Goal: Transaction & Acquisition: Subscribe to service/newsletter

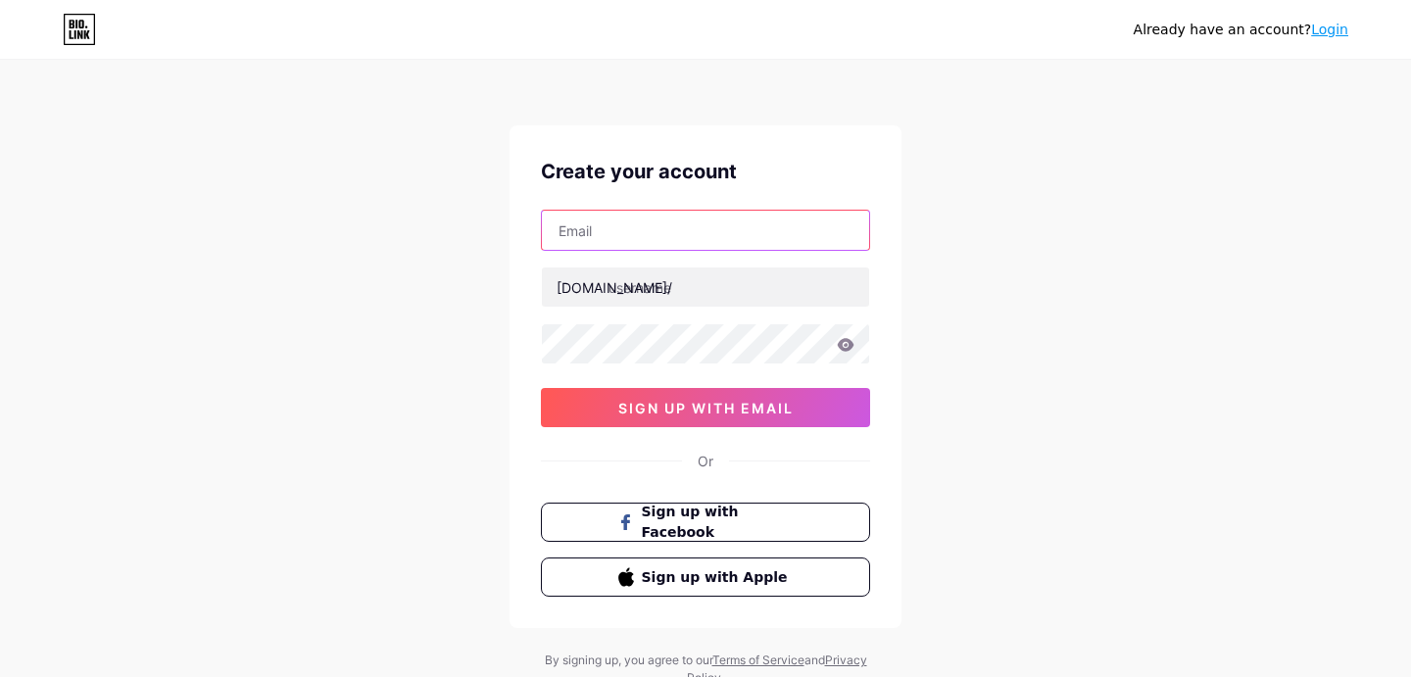
click at [764, 232] on input "text" at bounding box center [705, 230] width 327 height 39
type input "topcricketids@gmail.com"
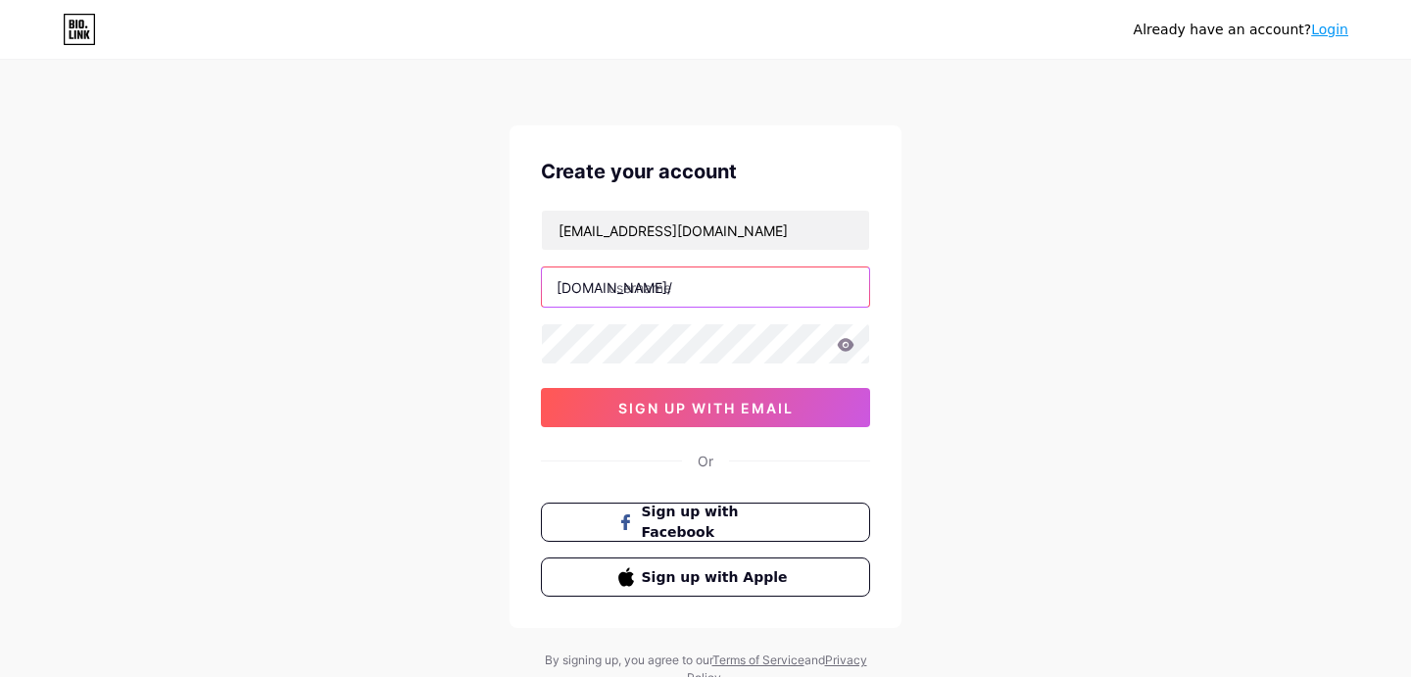
click at [765, 282] on input "text" at bounding box center [705, 286] width 327 height 39
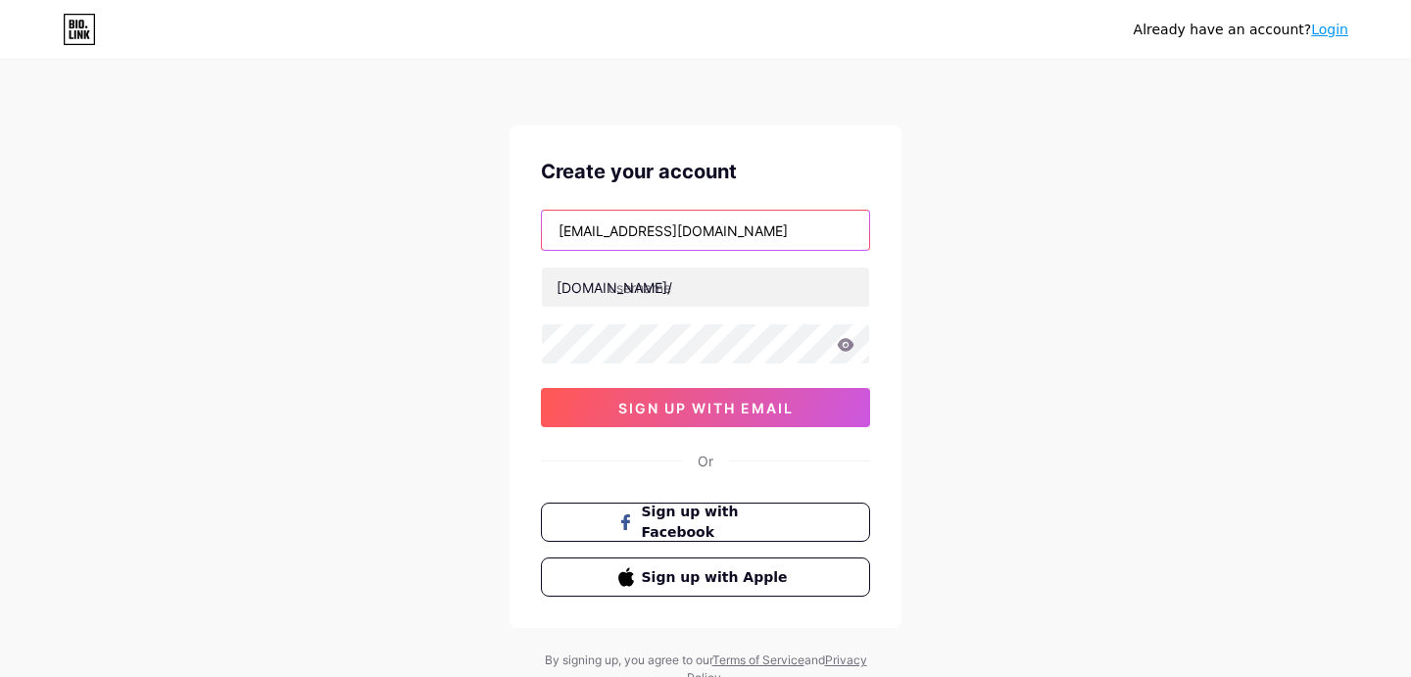
drag, startPoint x: 645, startPoint y: 232, endPoint x: 497, endPoint y: 231, distance: 148.0
click at [497, 231] on div "Already have an account? Login Create your account topcricketids@gmail.com bio.…" at bounding box center [705, 375] width 1411 height 750
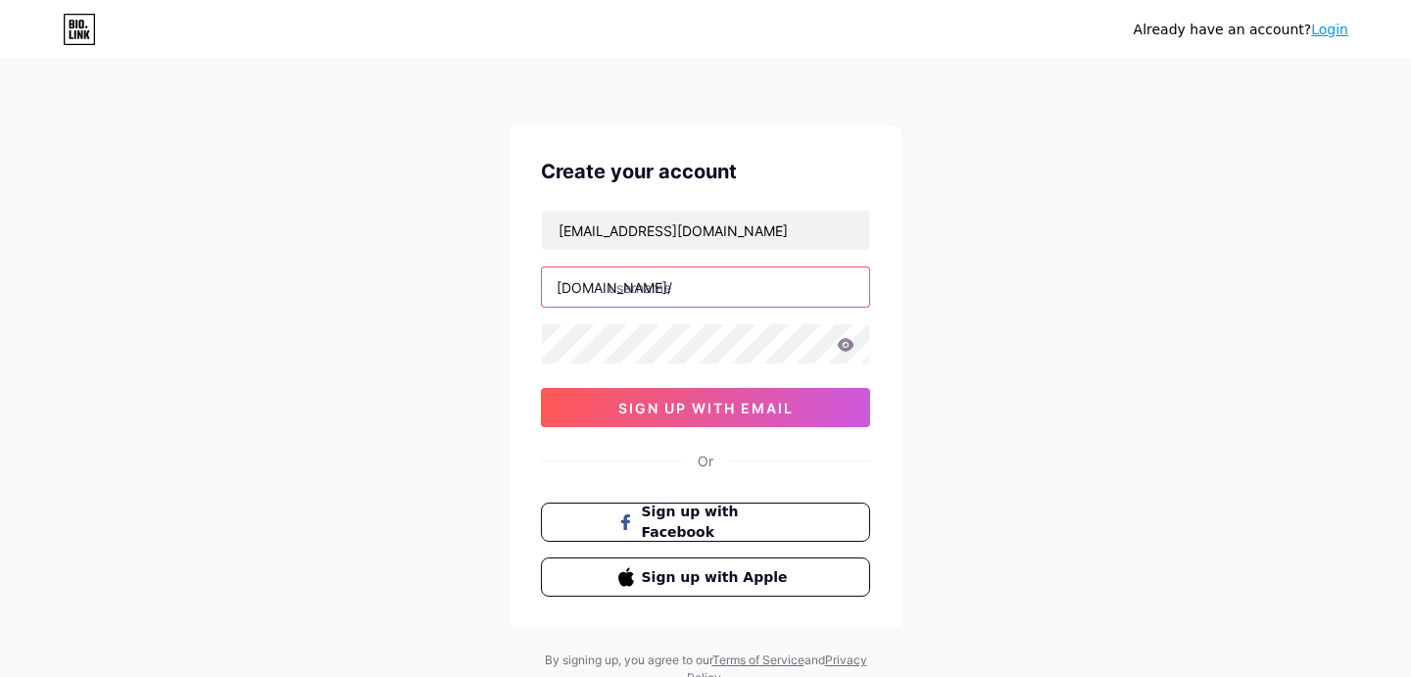
click at [682, 295] on input "text" at bounding box center [705, 286] width 327 height 39
paste input "topcricketids"
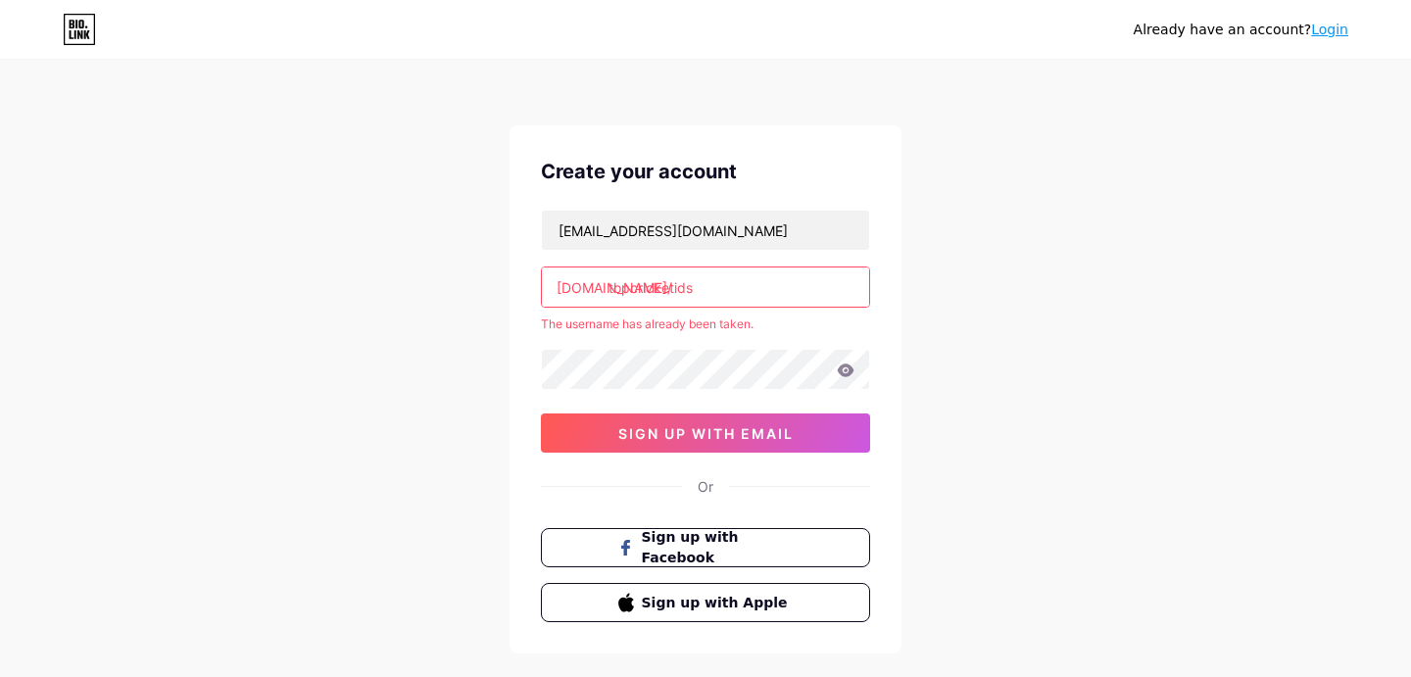
drag, startPoint x: 708, startPoint y: 282, endPoint x: 607, endPoint y: 293, distance: 101.5
click at [607, 293] on input "topcricketids" at bounding box center [705, 286] width 327 height 39
type input "o"
click at [1332, 34] on link "Login" at bounding box center [1329, 30] width 37 height 16
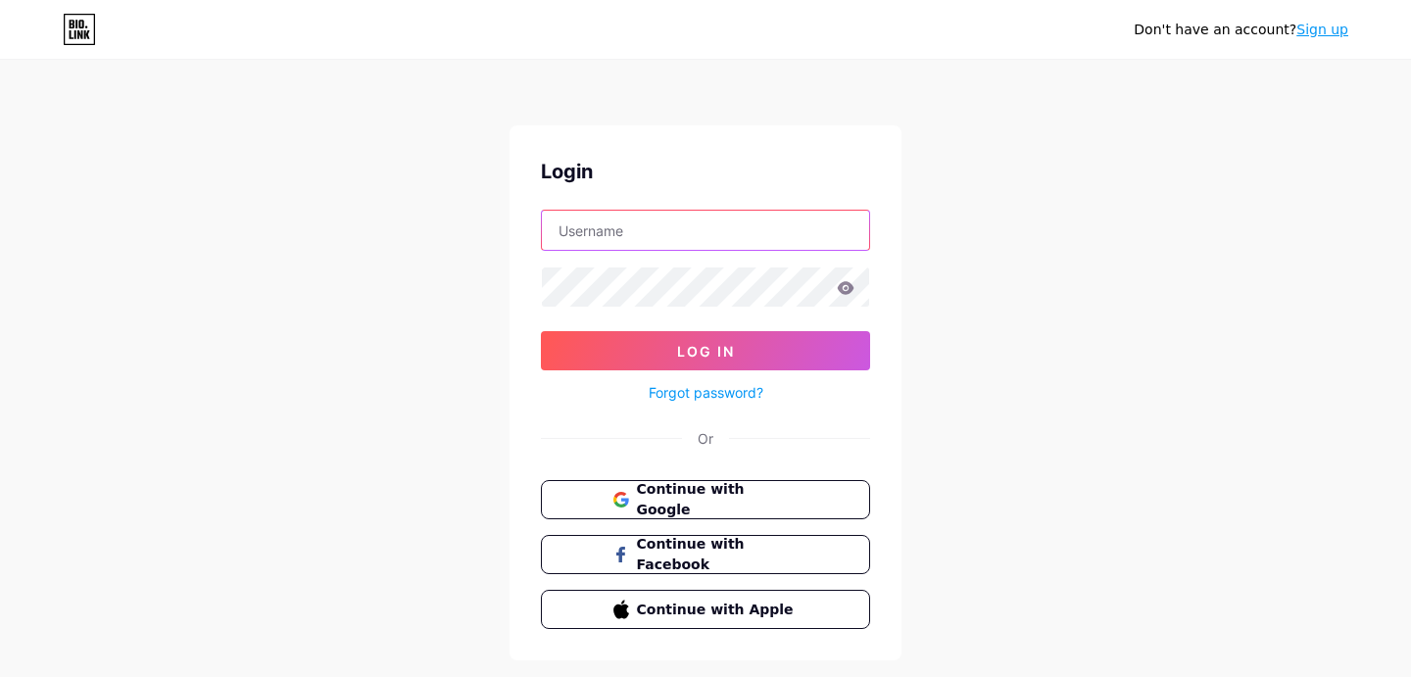
click at [725, 224] on input "text" at bounding box center [705, 230] width 327 height 39
click at [758, 168] on div "Login" at bounding box center [705, 171] width 329 height 29
click at [733, 501] on span "Continue with Google" at bounding box center [717, 500] width 164 height 42
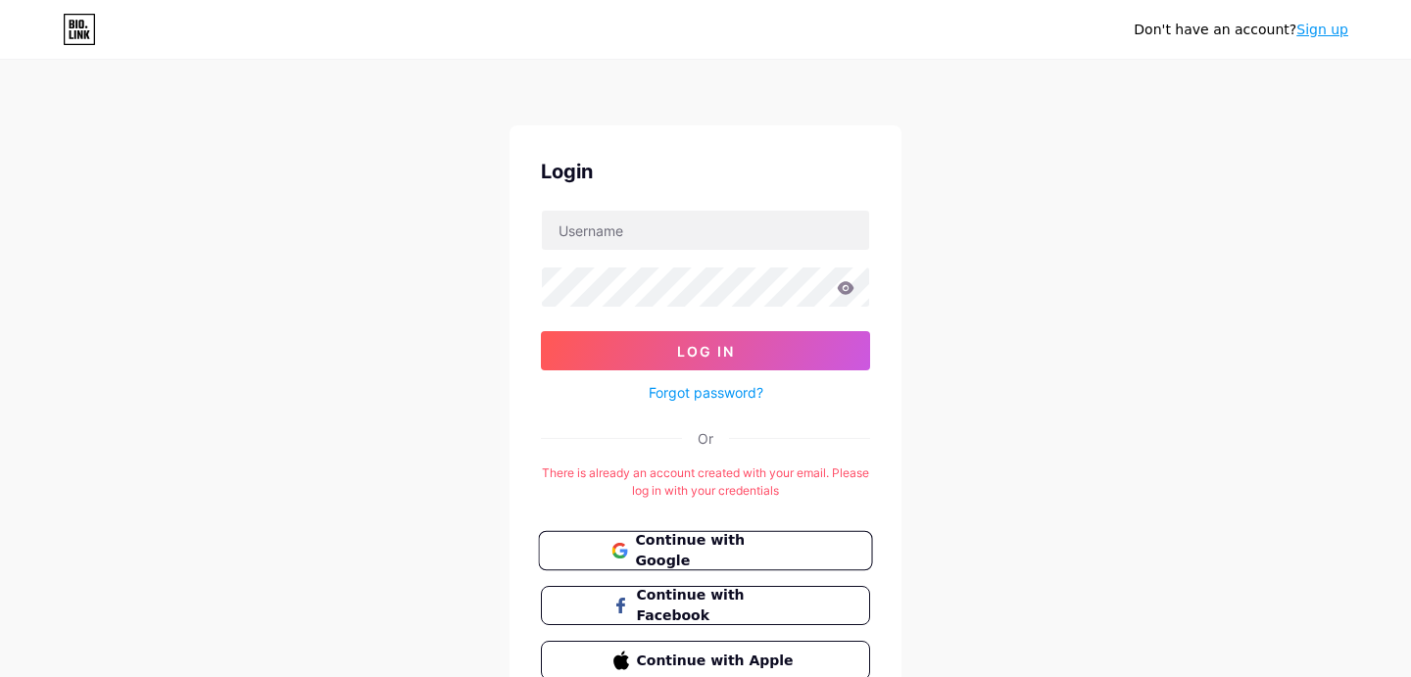
scroll to position [95, 0]
click at [1335, 33] on link "Sign up" at bounding box center [1322, 30] width 52 height 16
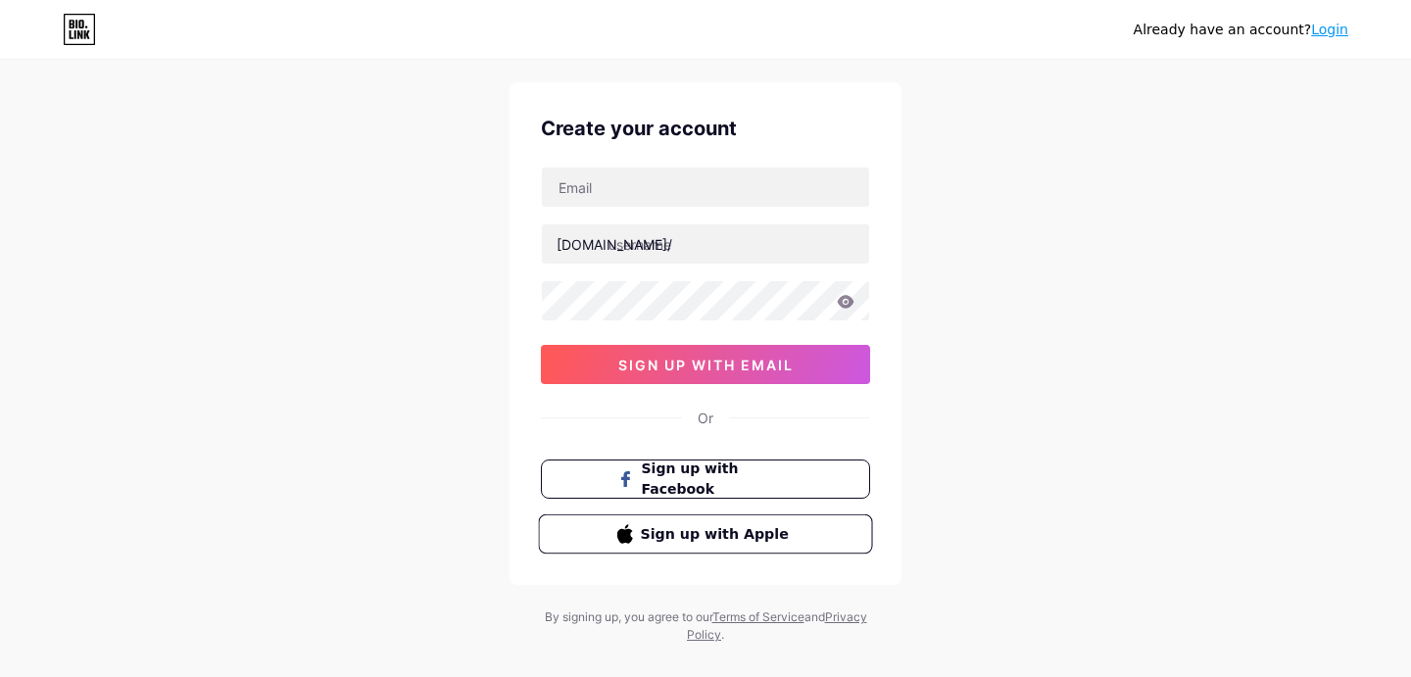
scroll to position [73, 0]
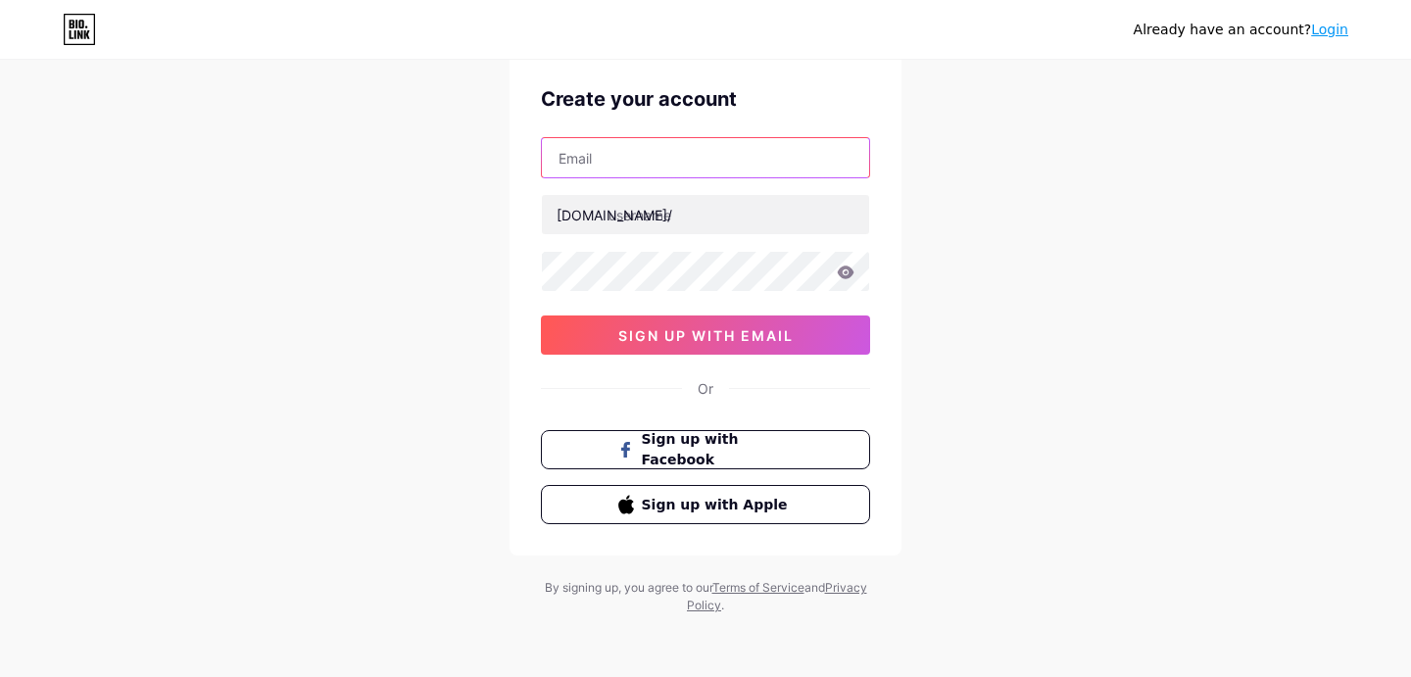
click at [791, 164] on input "text" at bounding box center [705, 157] width 327 height 39
type input "topcricketids@gmail.com"
click at [773, 294] on div "topcricketids@gmail.com bio.link/ sign up with email" at bounding box center [705, 246] width 329 height 218
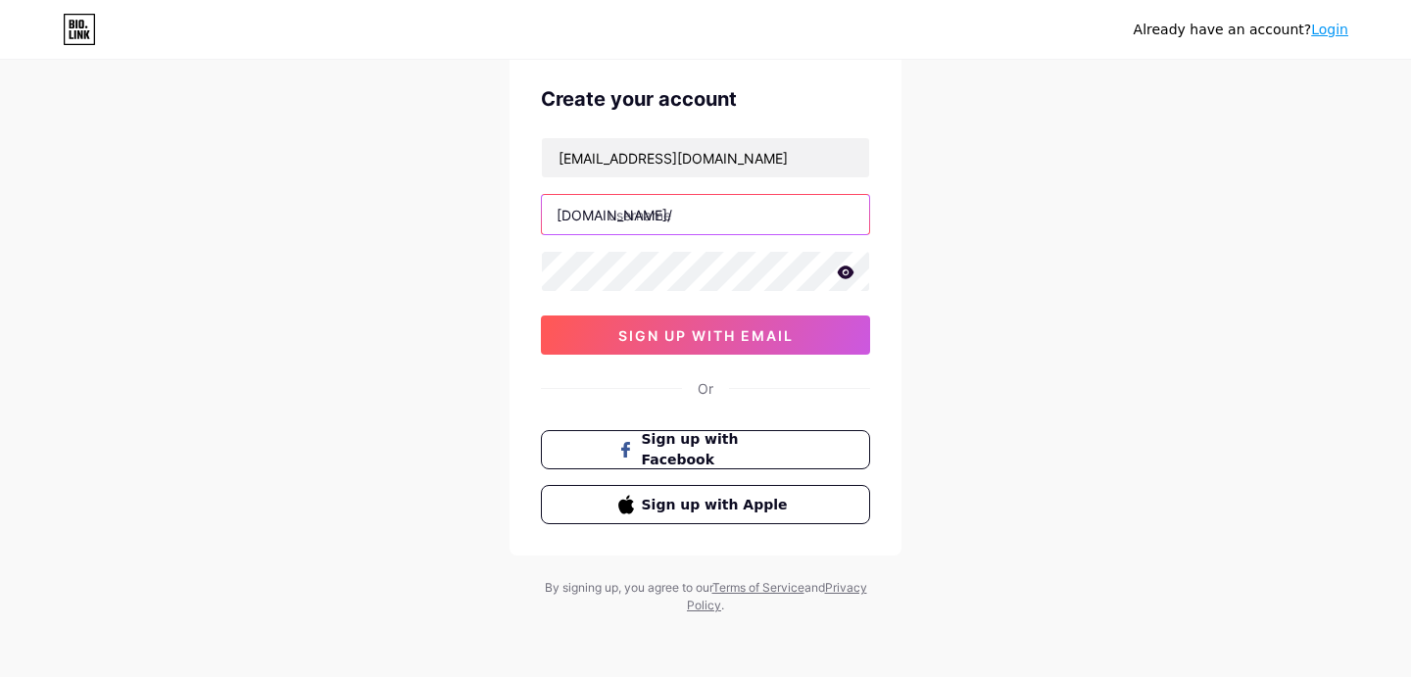
click at [767, 210] on input "text" at bounding box center [705, 214] width 327 height 39
paste input "lordexchange id"
drag, startPoint x: 697, startPoint y: 211, endPoint x: 716, endPoint y: 378, distance: 168.7
click at [697, 212] on input "lordexchange id" at bounding box center [705, 214] width 327 height 39
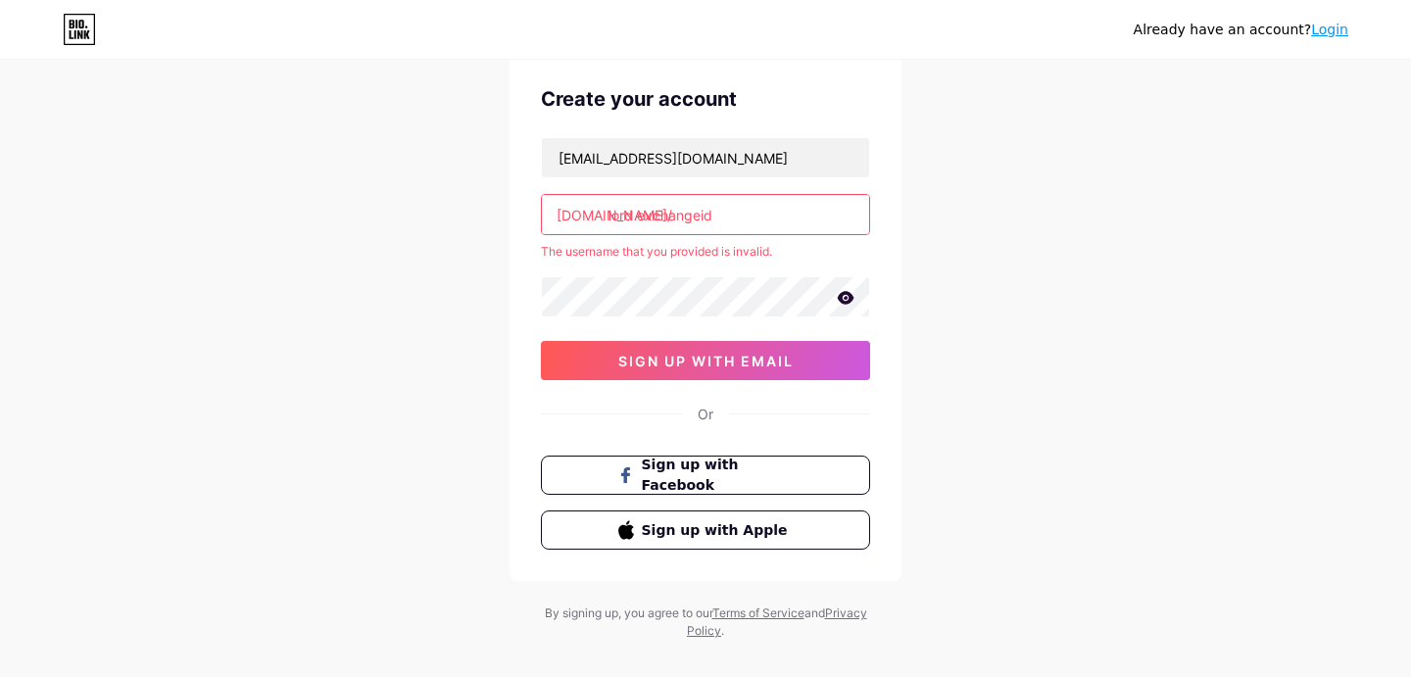
click at [459, 355] on div "Already have an account? Login Create your account topcricketids@gmail.com bio.…" at bounding box center [705, 314] width 1411 height 775
drag, startPoint x: 638, startPoint y: 214, endPoint x: 638, endPoint y: 257, distance: 43.1
click at [638, 214] on input "lord exchangeid" at bounding box center [705, 214] width 327 height 39
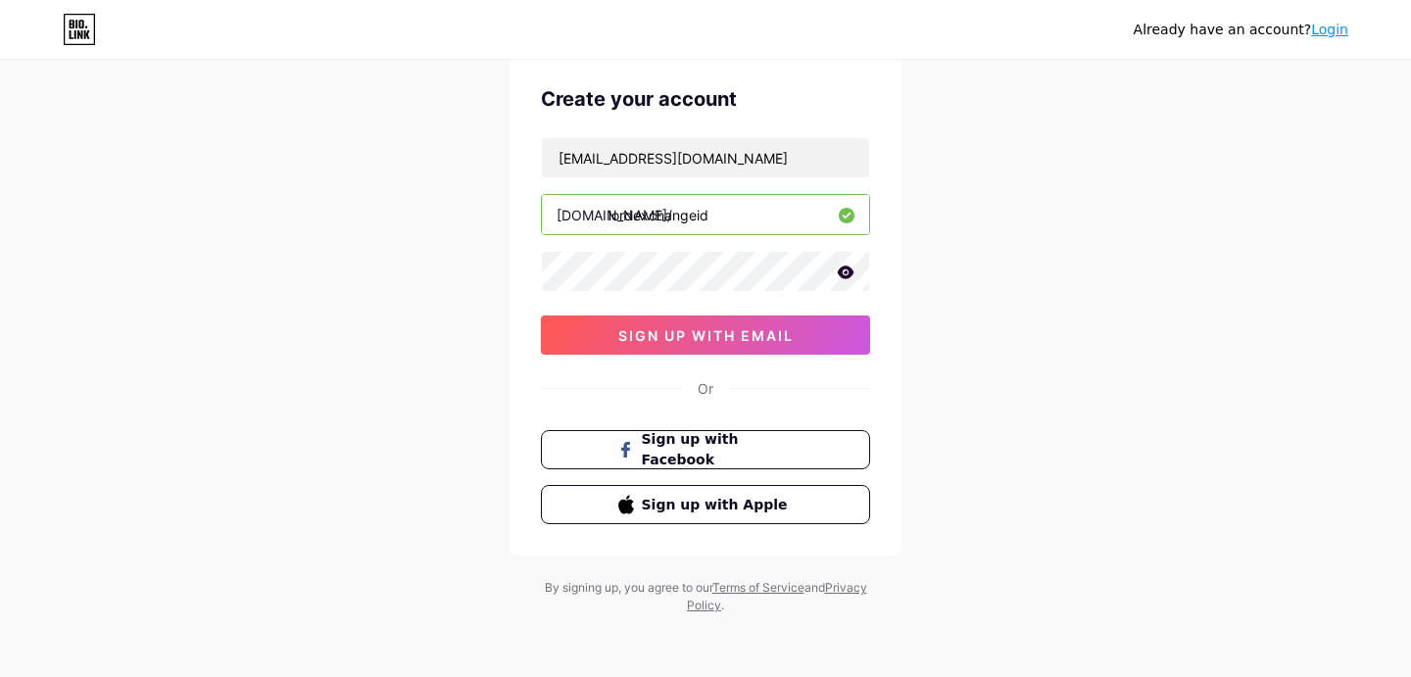
click at [696, 218] on input "lordexchangeid" at bounding box center [705, 214] width 327 height 39
type input "lordexchangeid"
click at [392, 280] on div "Already have an account? Login Create your account topcricketids@gmail.com bio.…" at bounding box center [705, 302] width 1411 height 750
click at [687, 332] on span "sign up with email" at bounding box center [705, 335] width 175 height 17
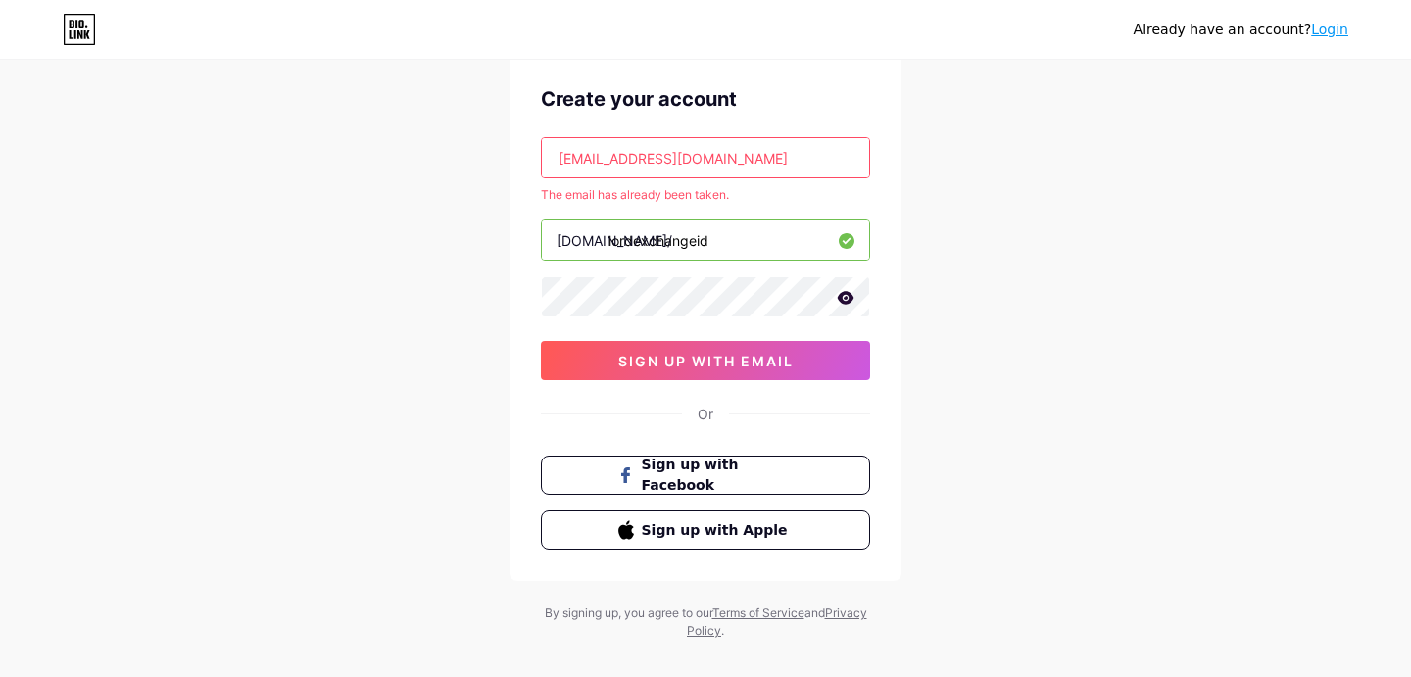
click at [822, 158] on input "topcricketids@gmail.com" at bounding box center [705, 157] width 327 height 39
click at [644, 158] on input "topcricketids@gmail.com" at bounding box center [705, 157] width 327 height 39
click at [744, 157] on input "topcricketids@gmail.com" at bounding box center [705, 157] width 327 height 39
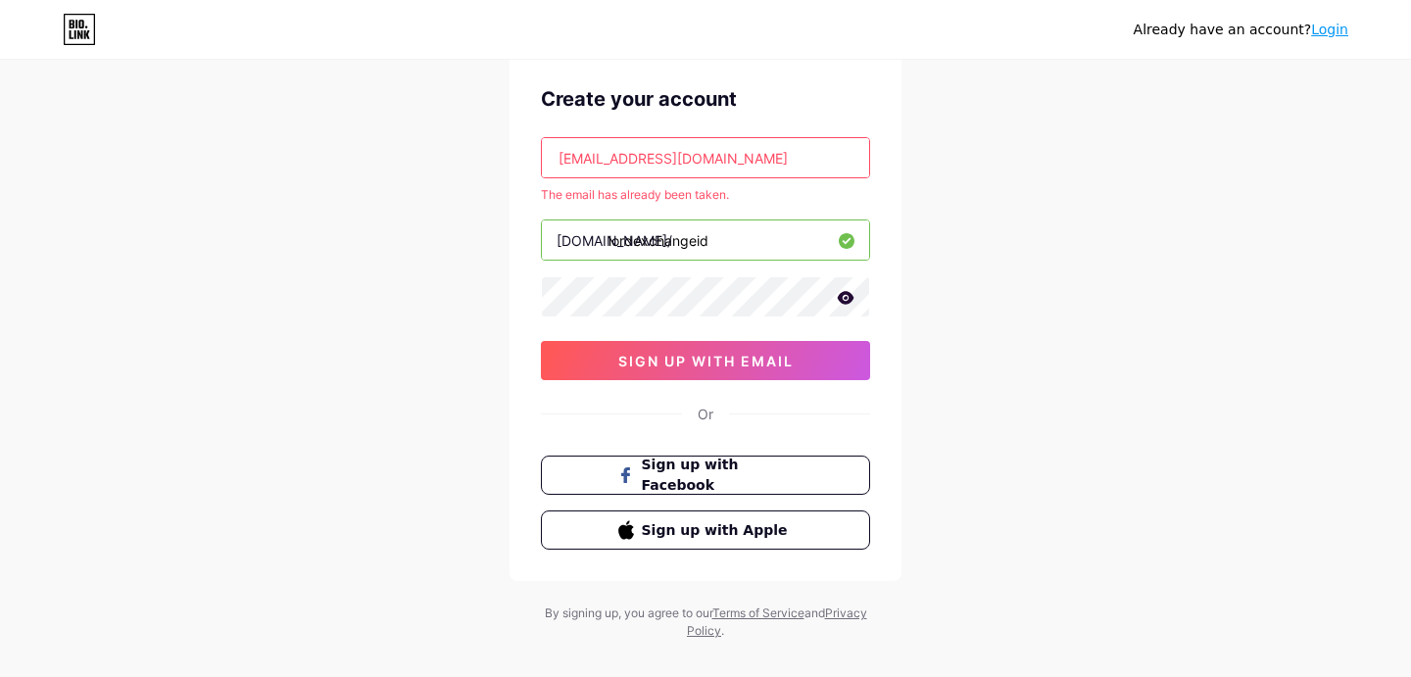
paste input "rowif35145@discrip"
type input "rowif35145@discrip.com"
click at [467, 287] on div "Already have an account? Login Create your account rowif35145@discrip.com The e…" at bounding box center [705, 314] width 1411 height 775
click at [651, 355] on span "sign up with email" at bounding box center [705, 361] width 175 height 17
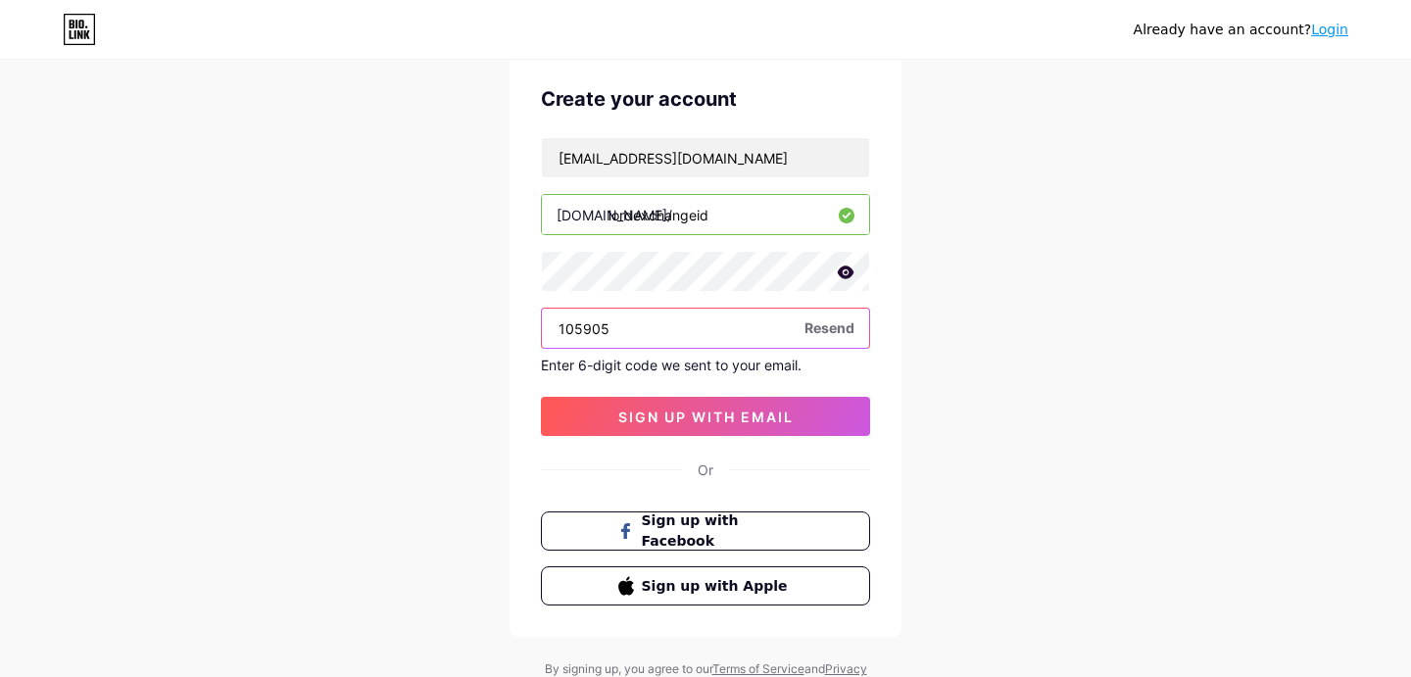
type input "105905"
click at [843, 266] on icon at bounding box center [846, 273] width 18 height 14
click at [842, 279] on icon at bounding box center [845, 274] width 20 height 20
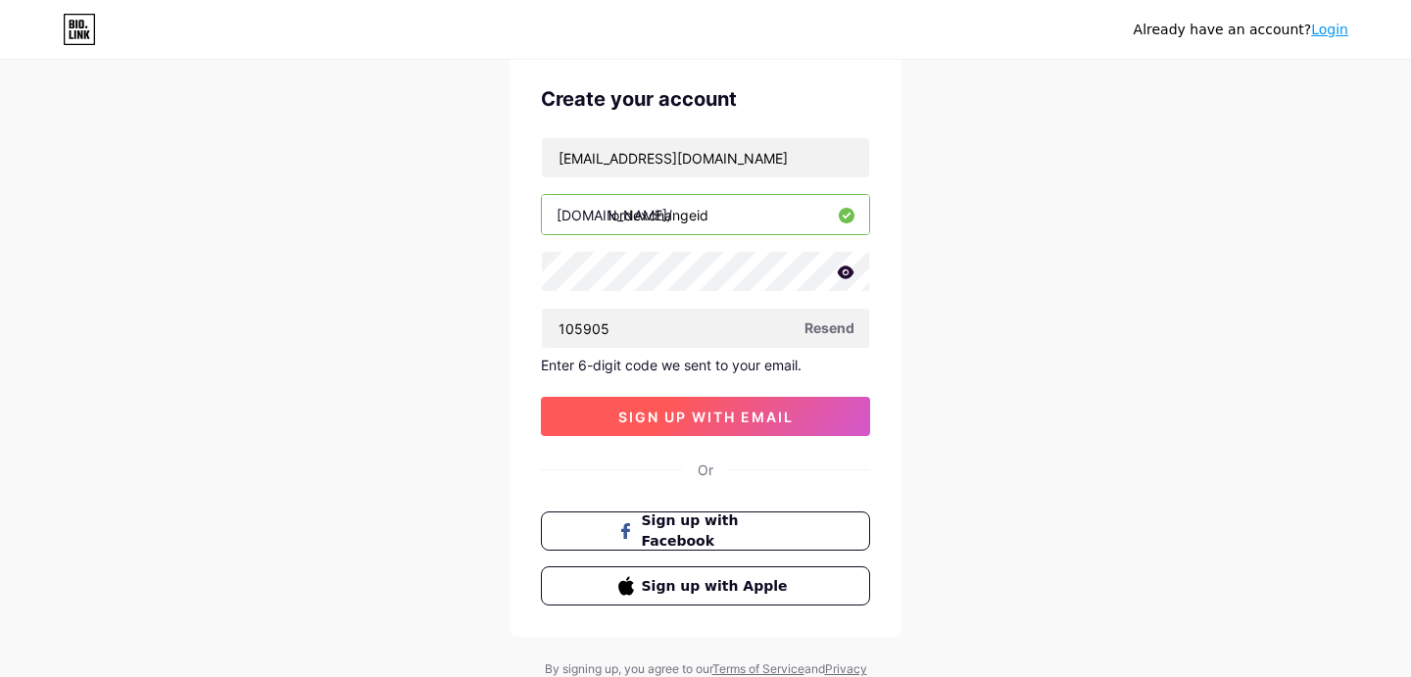
click at [766, 417] on span "sign up with email" at bounding box center [705, 417] width 175 height 17
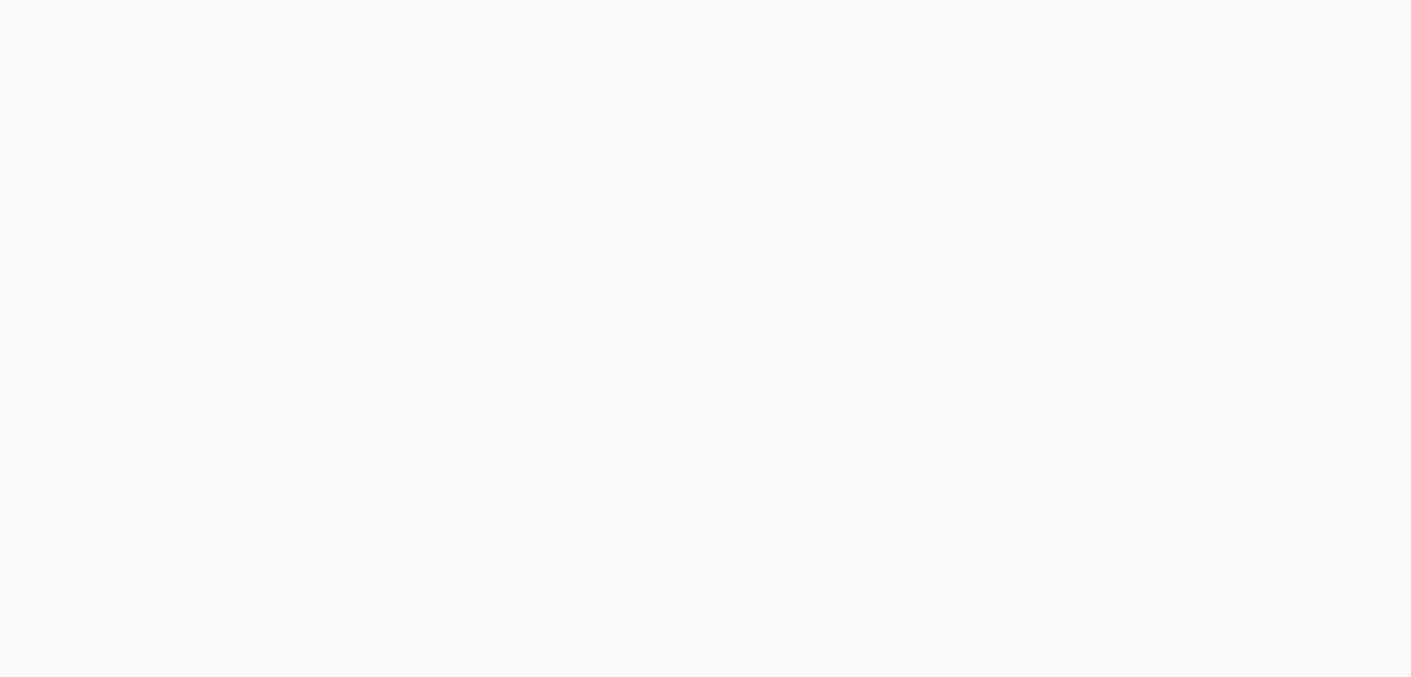
scroll to position [0, 0]
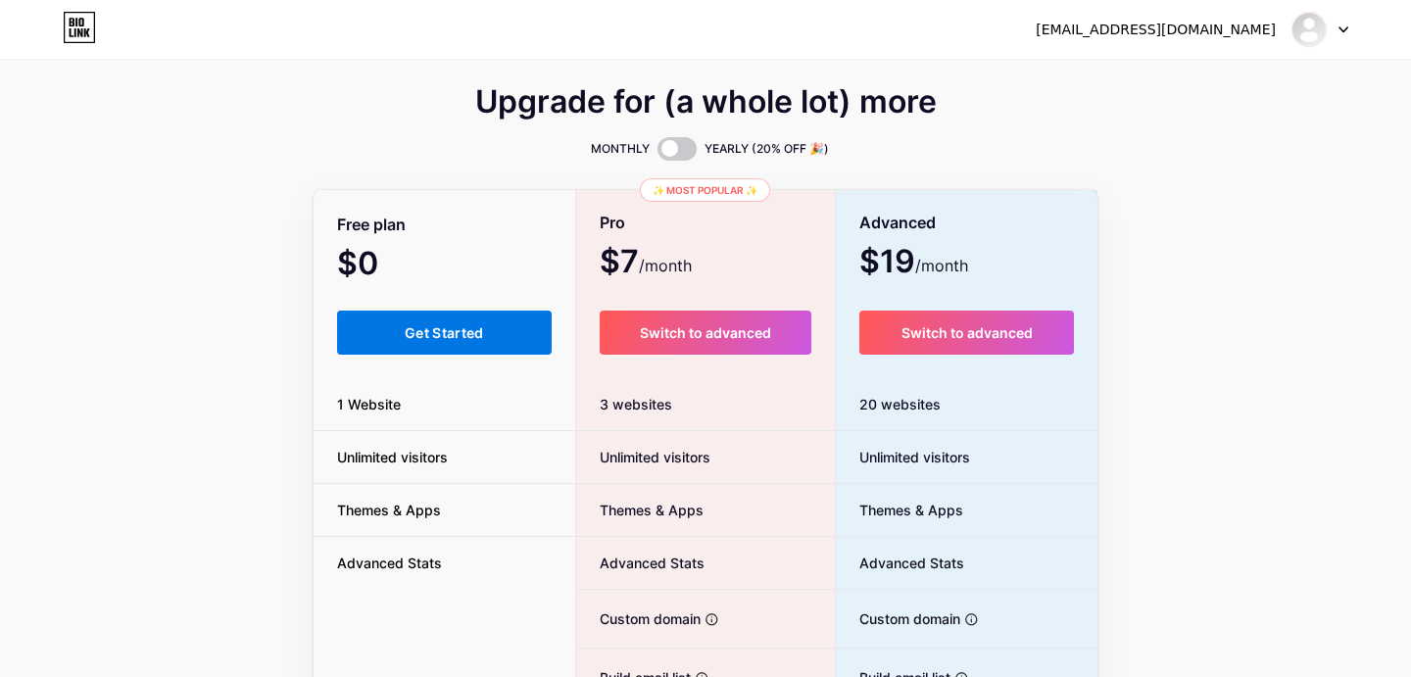
click at [415, 340] on span "Get Started" at bounding box center [444, 332] width 79 height 17
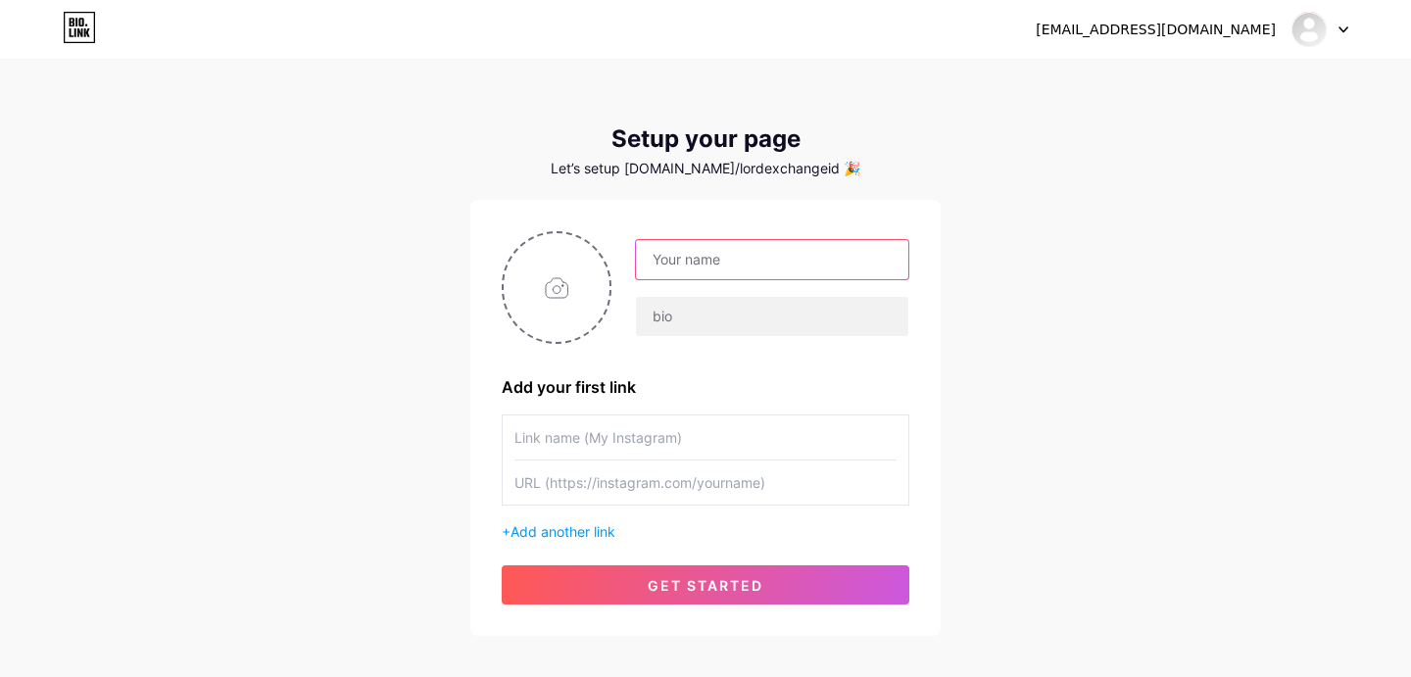
click at [695, 254] on input "text" at bounding box center [772, 259] width 272 height 39
paste input "Lord Exchange ID"
type input "Lord Exchange ID"
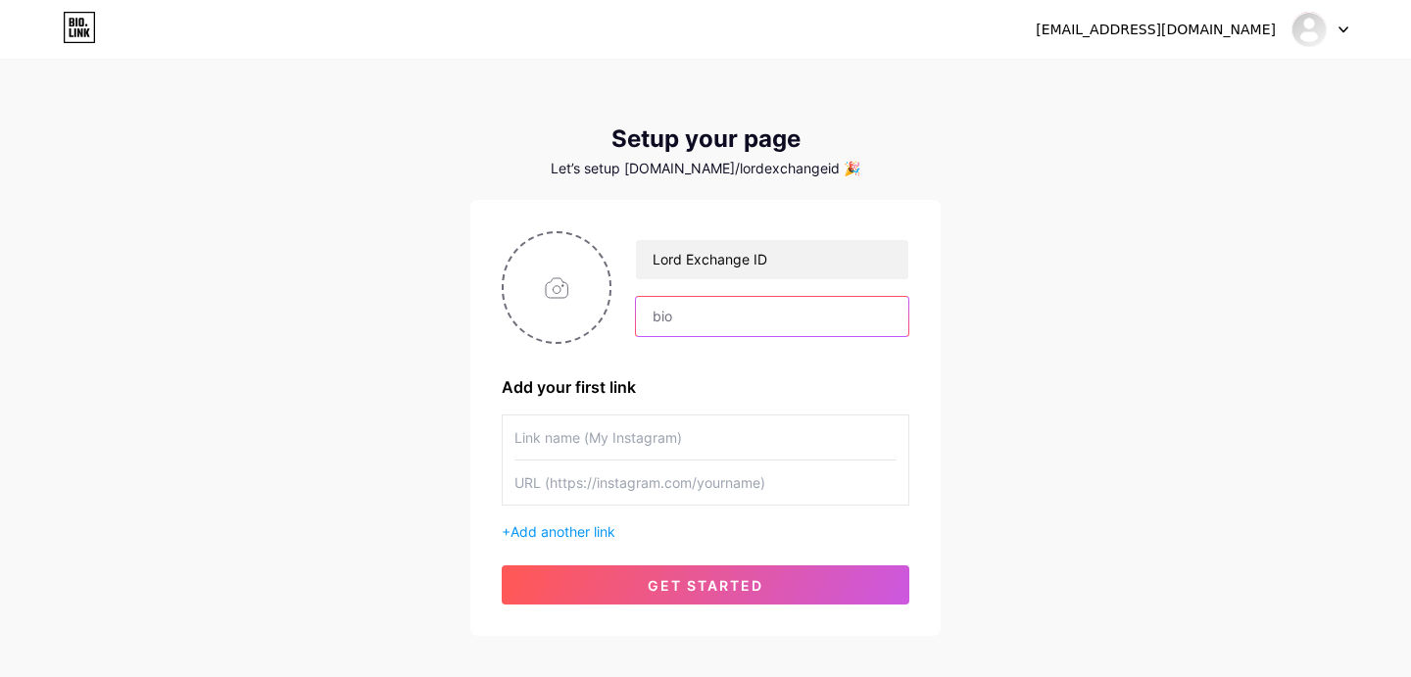
click at [721, 328] on input "text" at bounding box center [772, 316] width 272 height 39
paste input "Lord exchange has a strong reputation as a trusted platform for sports and casi…"
type input "Lord exchange has a strong reputation as a trusted platform for sports and casi…"
click at [755, 459] on input "text" at bounding box center [705, 437] width 382 height 44
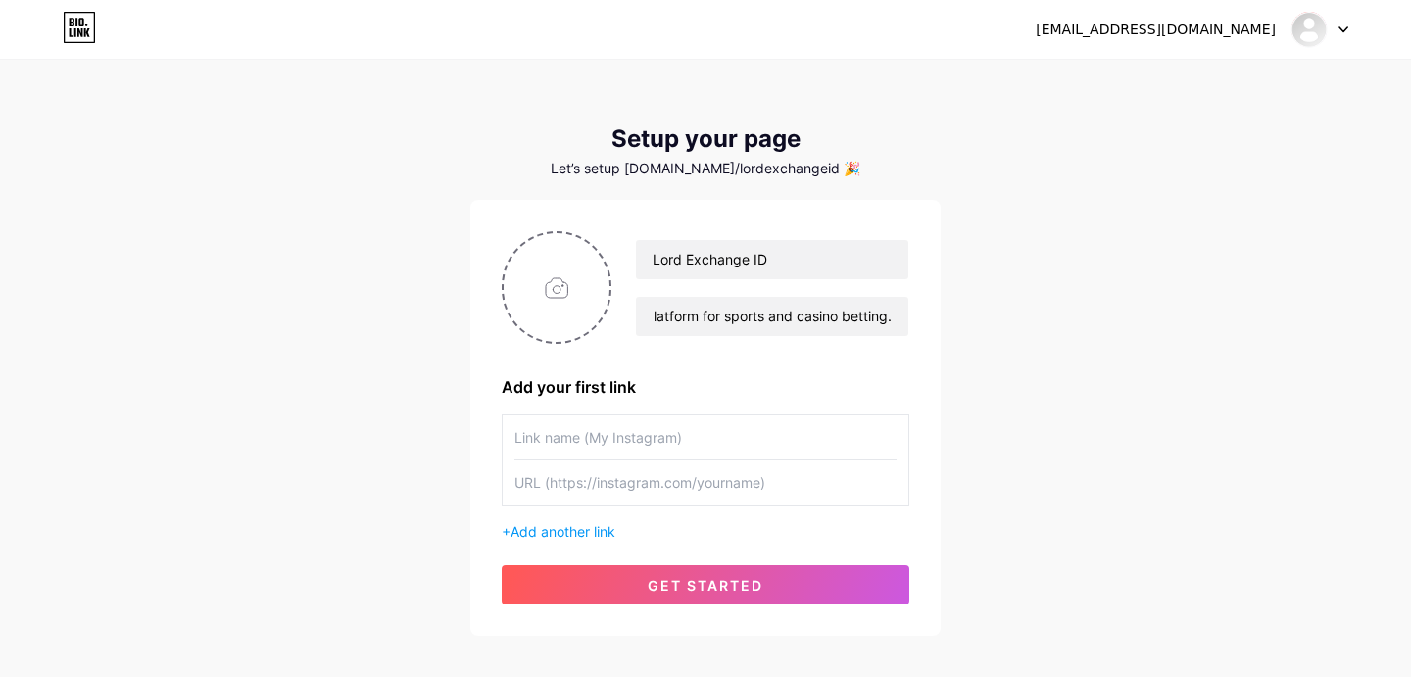
scroll to position [0, 0]
type input "T"
click at [606, 529] on span "Add another link" at bounding box center [562, 531] width 105 height 17
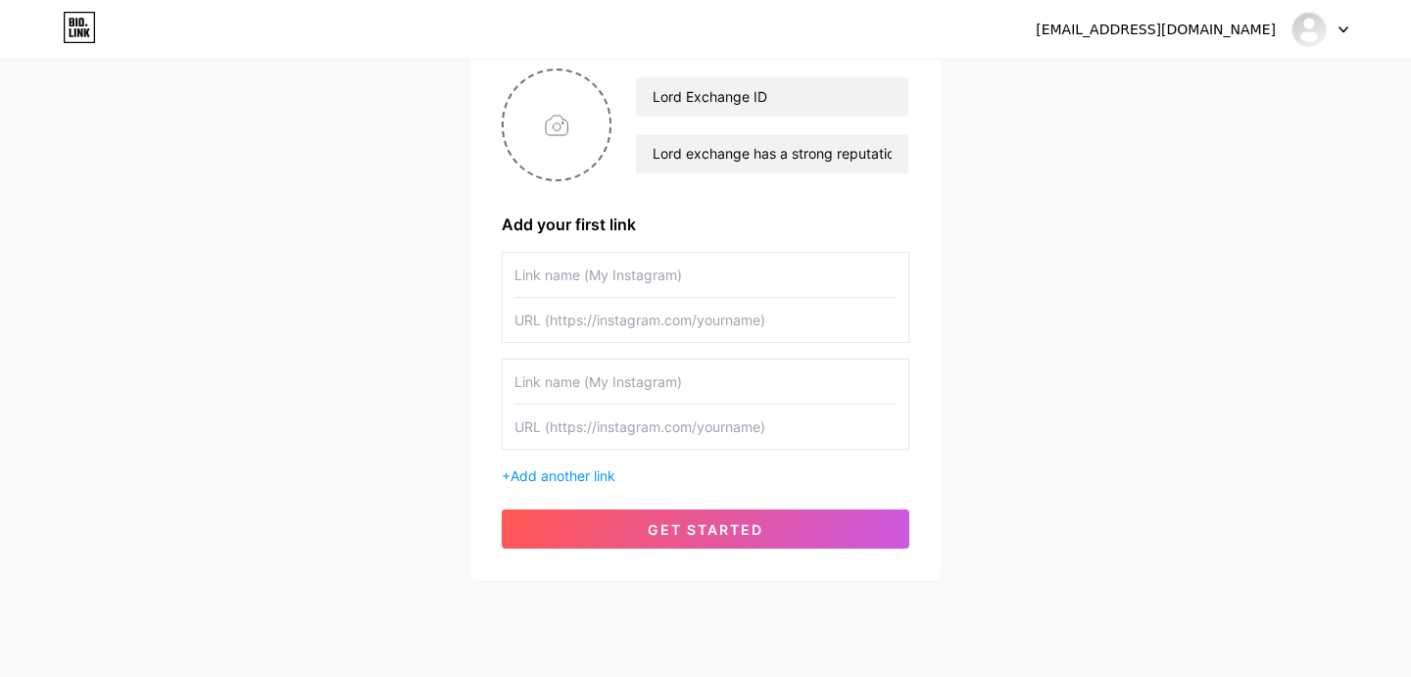
scroll to position [187, 0]
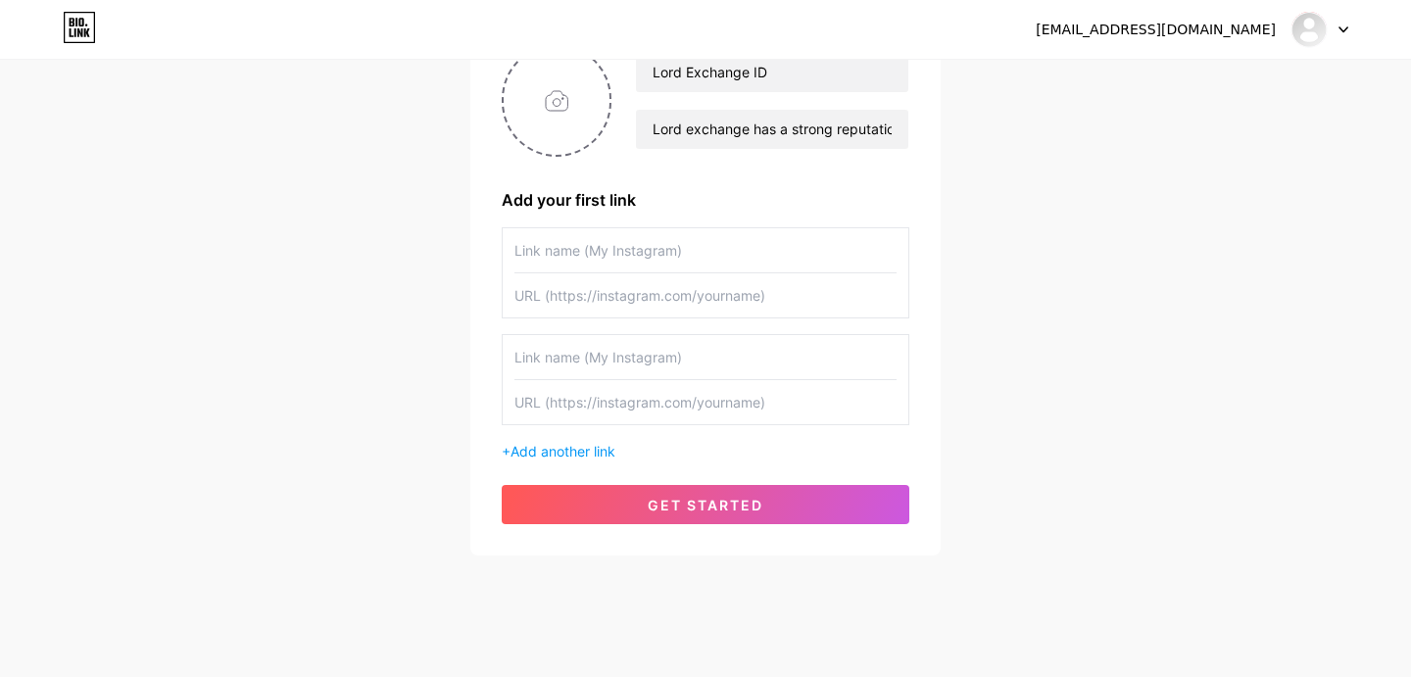
click at [679, 258] on input "text" at bounding box center [705, 250] width 382 height 44
click at [727, 61] on input "Lord Exchange ID" at bounding box center [772, 72] width 272 height 39
click at [707, 228] on input "text" at bounding box center [705, 250] width 382 height 44
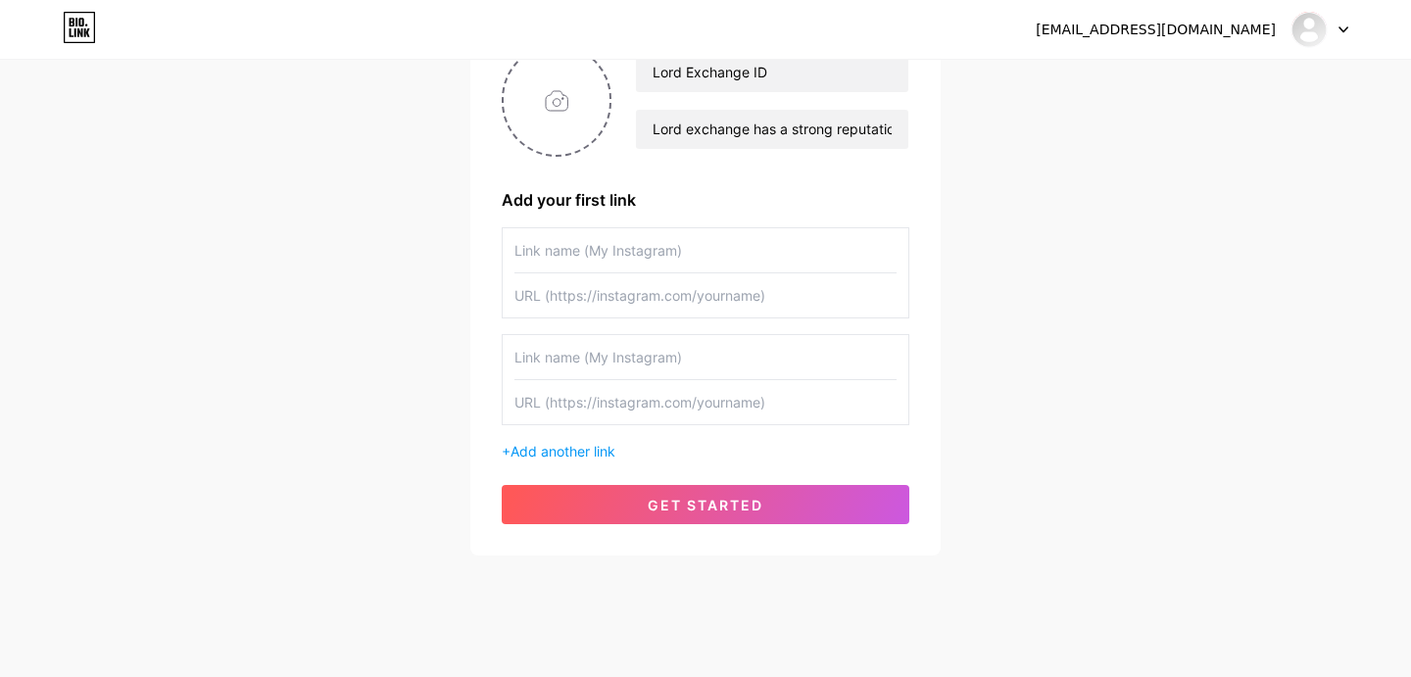
click at [711, 240] on input "text" at bounding box center [705, 250] width 382 height 44
paste input "Lord Exchange ID"
type input "Lord Exchange ID"
click at [667, 309] on input "text" at bounding box center [705, 295] width 382 height 44
paste input "https://topcricketids.com/lord-exchange-id/"
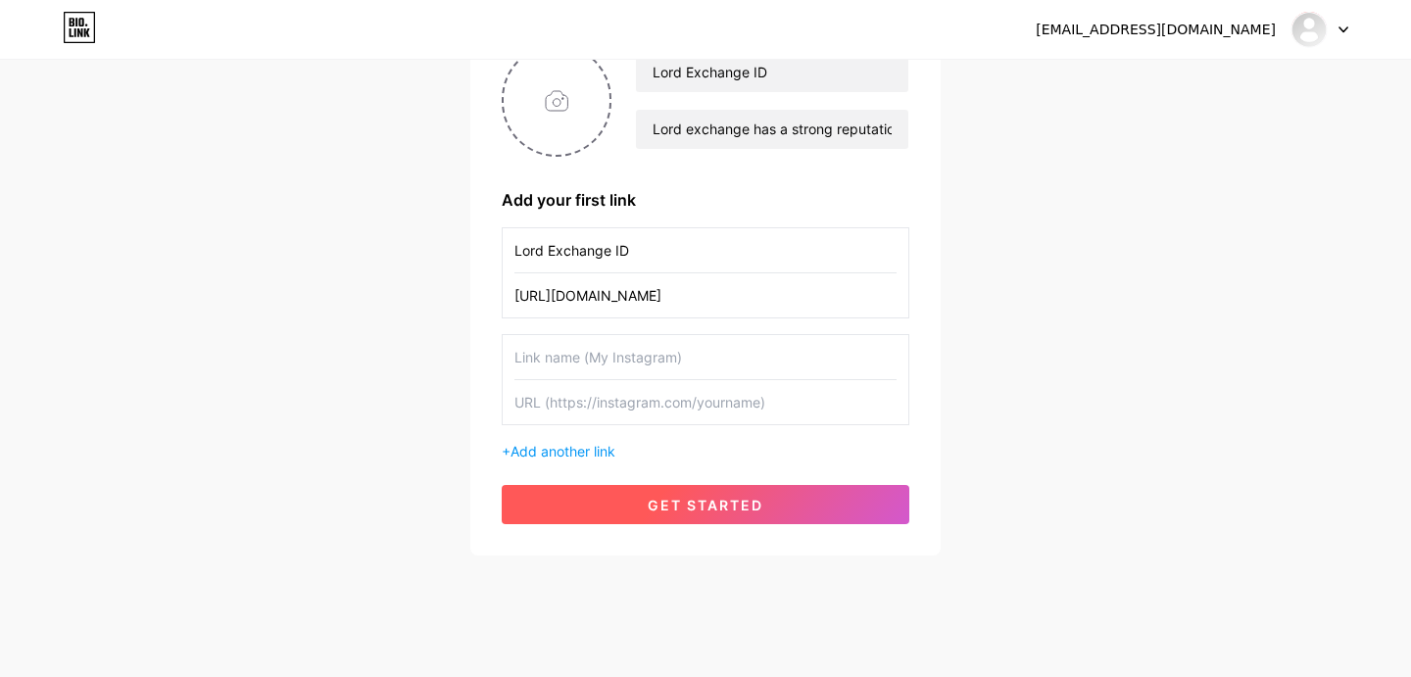
type input "https://topcricketids.com/lord-exchange-id/"
click at [741, 503] on span "get started" at bounding box center [706, 505] width 116 height 17
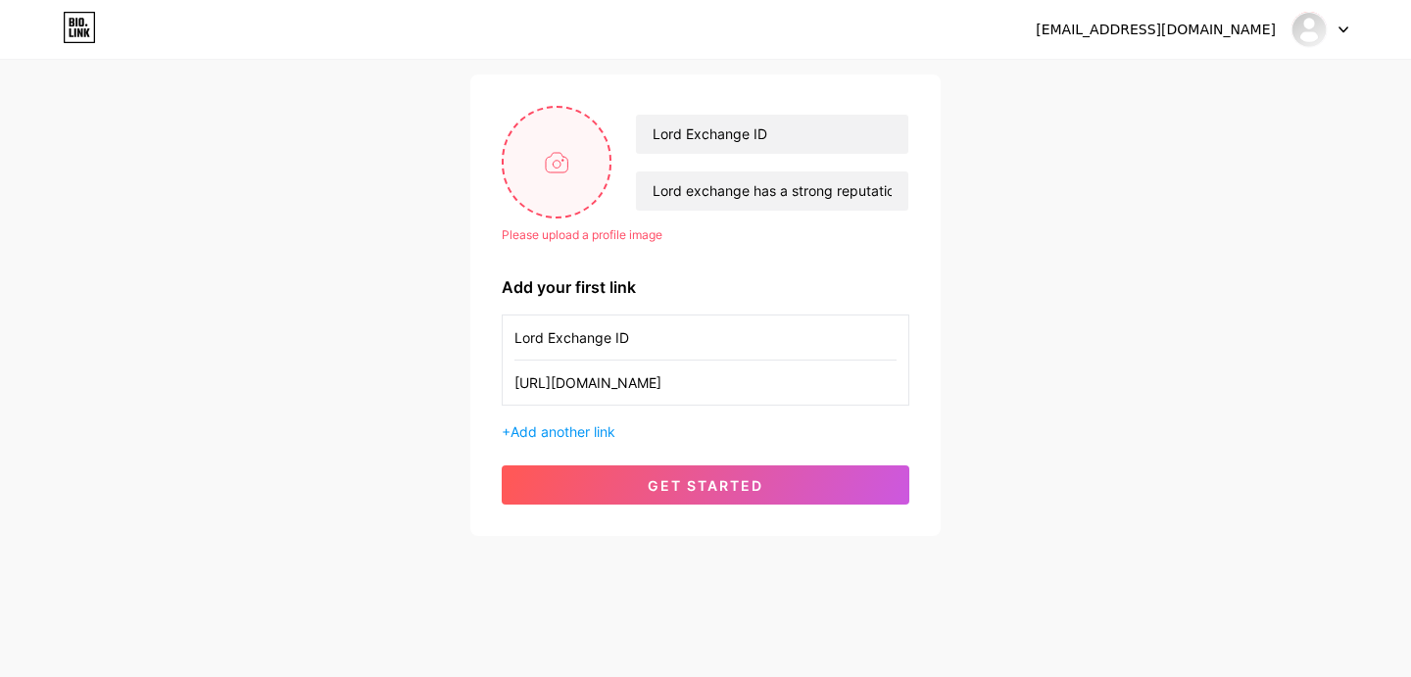
click at [558, 154] on input "file" at bounding box center [557, 162] width 106 height 109
type input "C:\fakepath\abstract-metaphor-collage-rich-v (1).jpg"
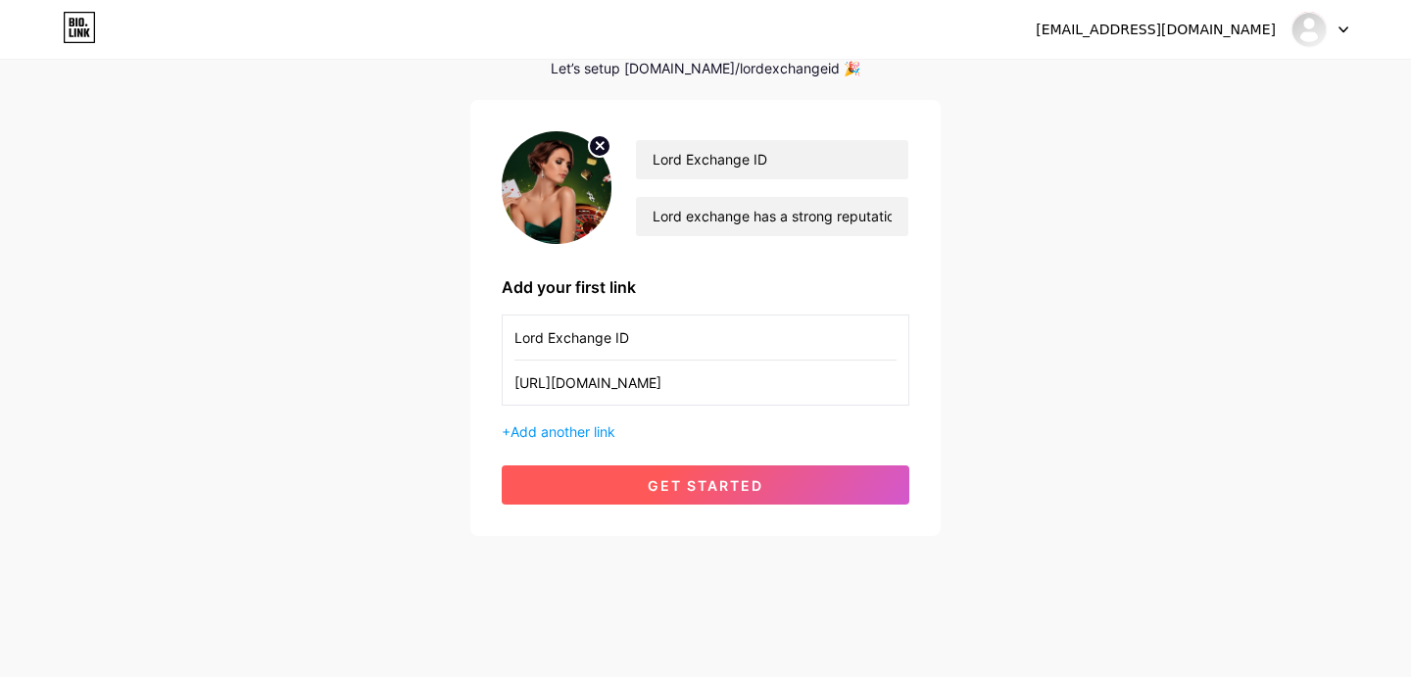
click at [643, 489] on button "get started" at bounding box center [706, 484] width 408 height 39
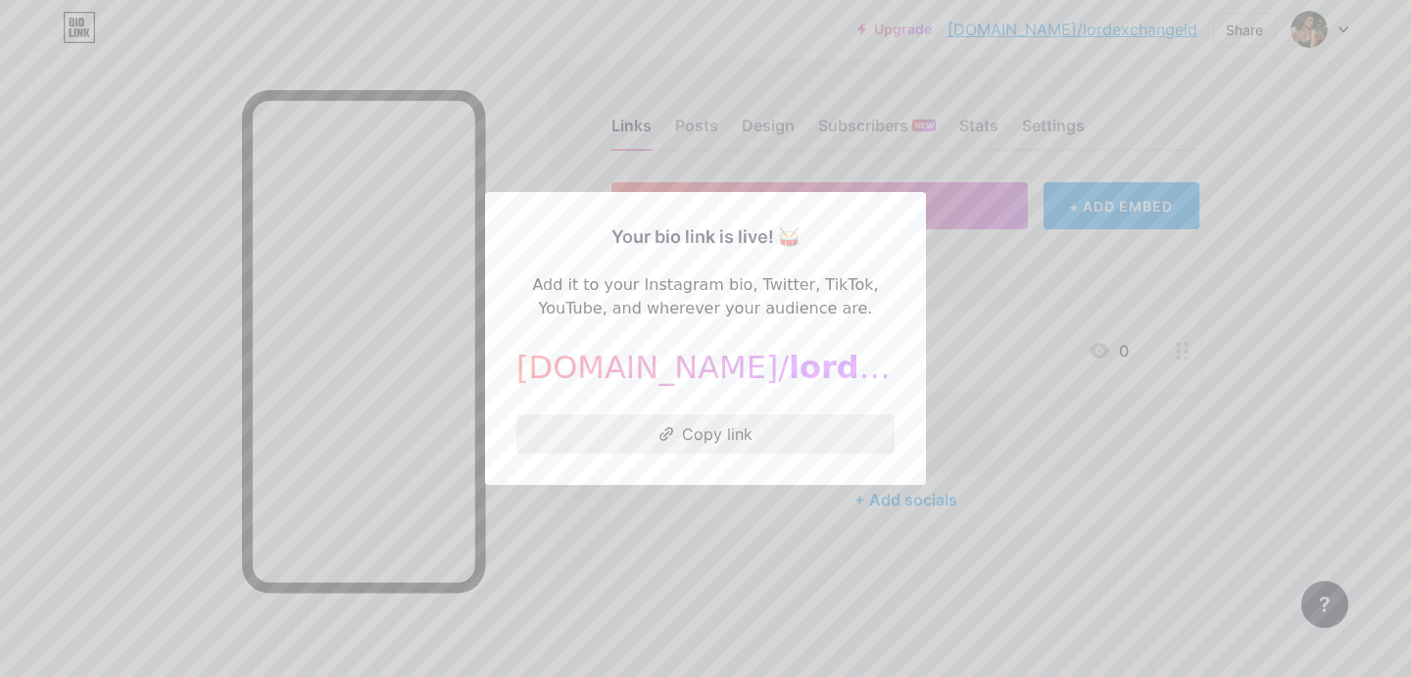
click at [799, 449] on button "Copy link" at bounding box center [705, 433] width 378 height 39
click at [935, 461] on div at bounding box center [705, 338] width 1411 height 677
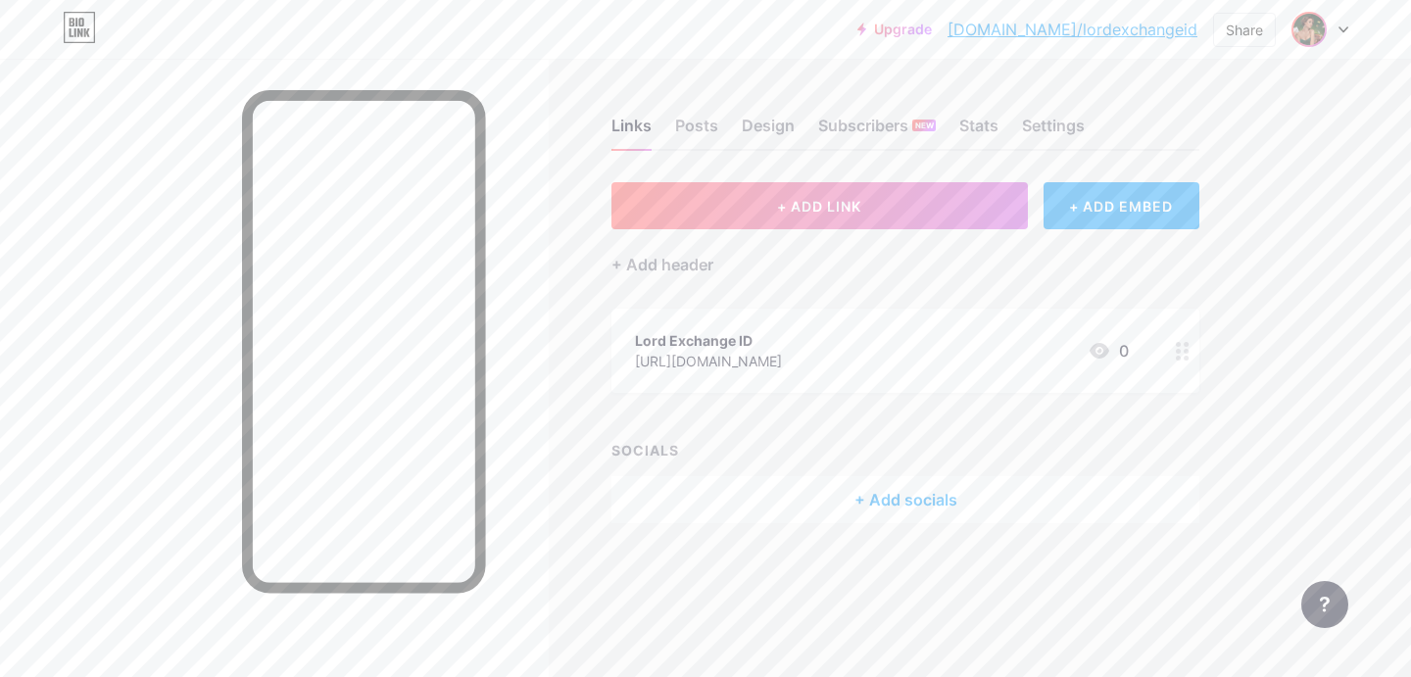
click at [1316, 36] on img at bounding box center [1308, 29] width 31 height 31
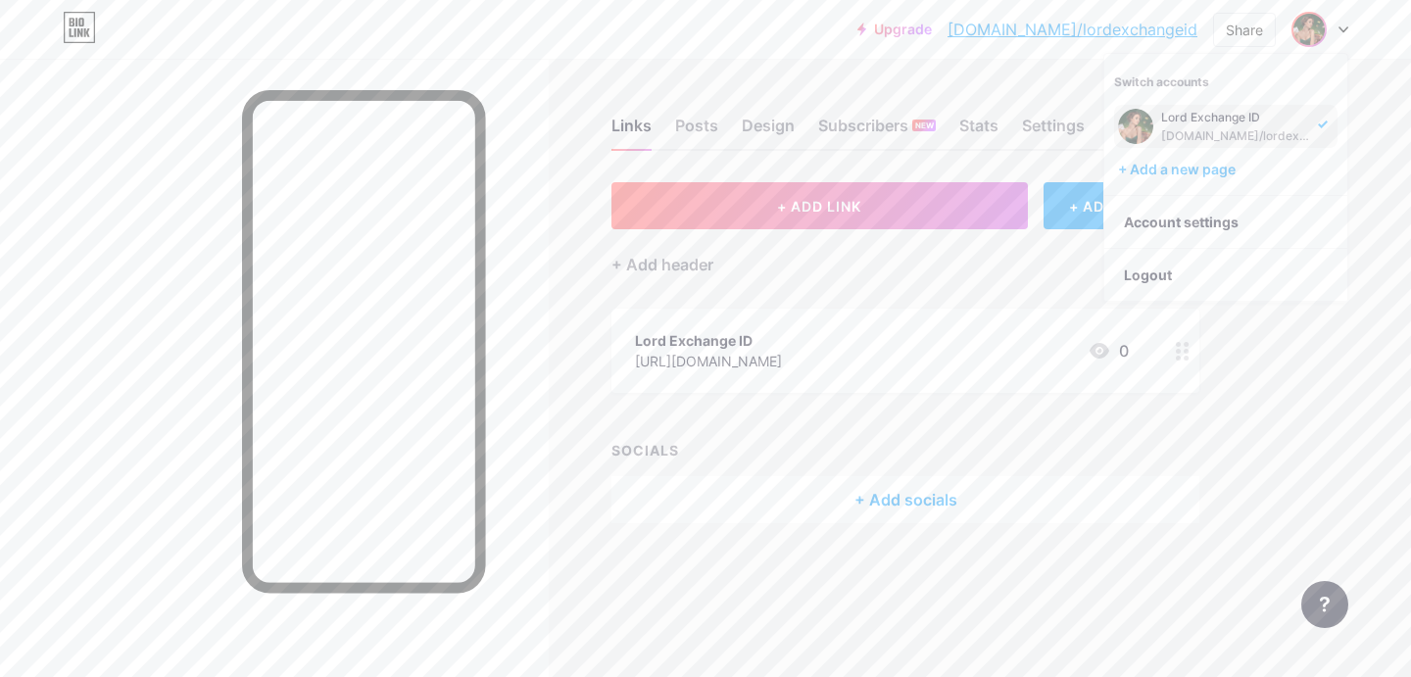
click at [1386, 200] on div "Upgrade bio.link/lordex... bio.link/lordexchangeid Share Switch accounts Lord E…" at bounding box center [705, 338] width 1411 height 677
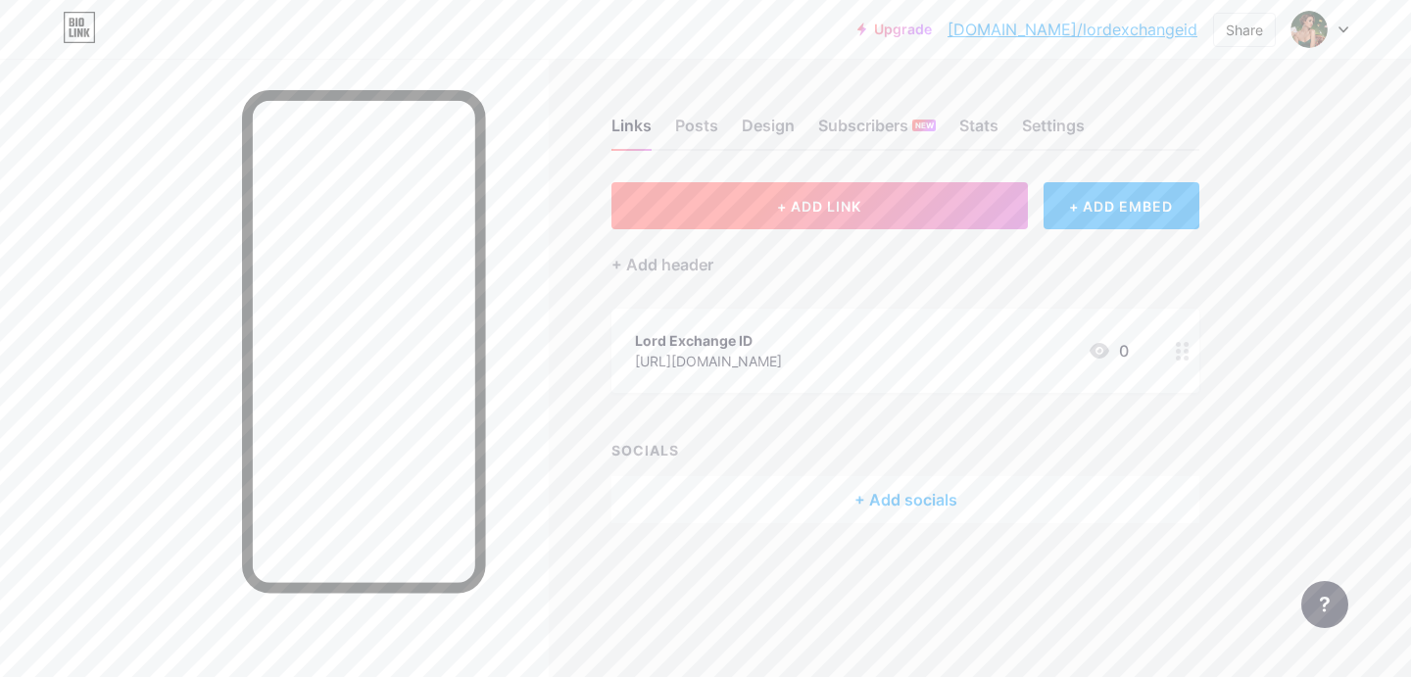
click at [939, 196] on button "+ ADD LINK" at bounding box center [819, 205] width 416 height 47
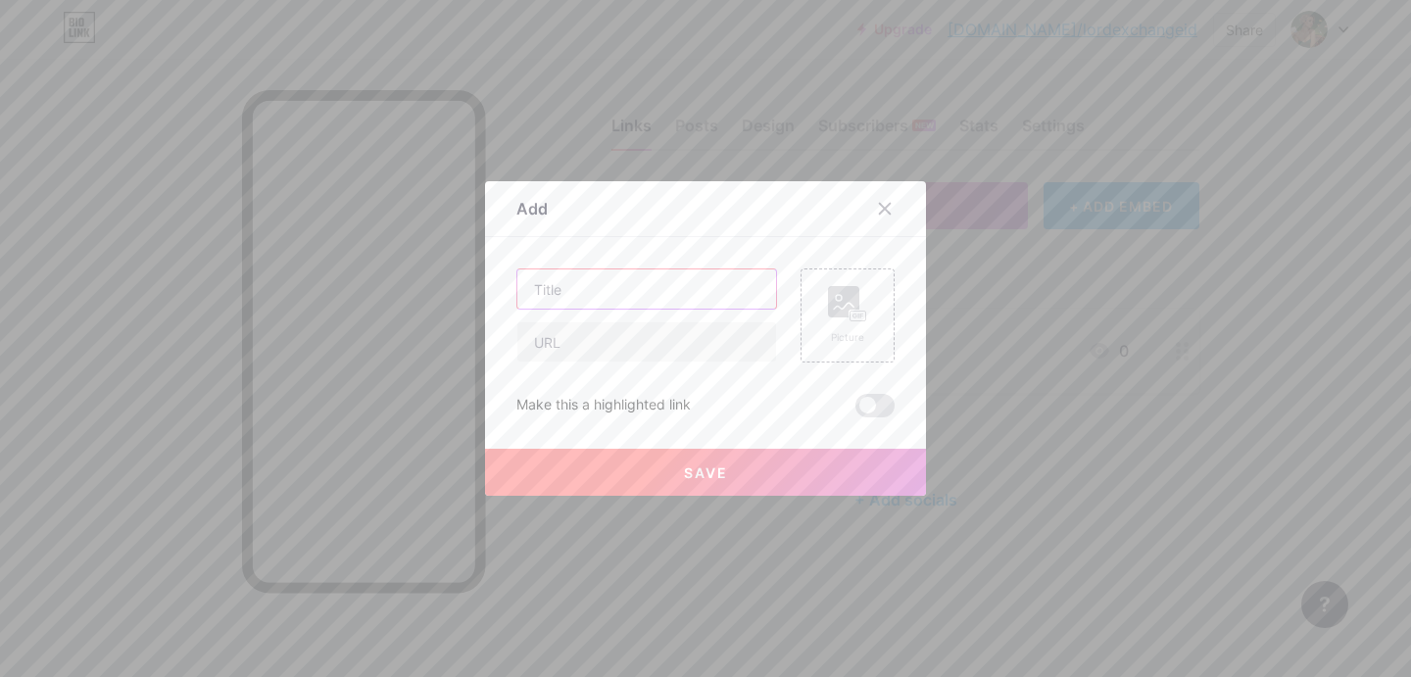
click at [716, 292] on input "text" at bounding box center [646, 288] width 259 height 39
click at [736, 338] on input "text" at bounding box center [646, 341] width 259 height 39
paste input "https://topcricketids.com/lord-exchange-id/"
type input "https://topcricketids.com/lord-exchange-id/"
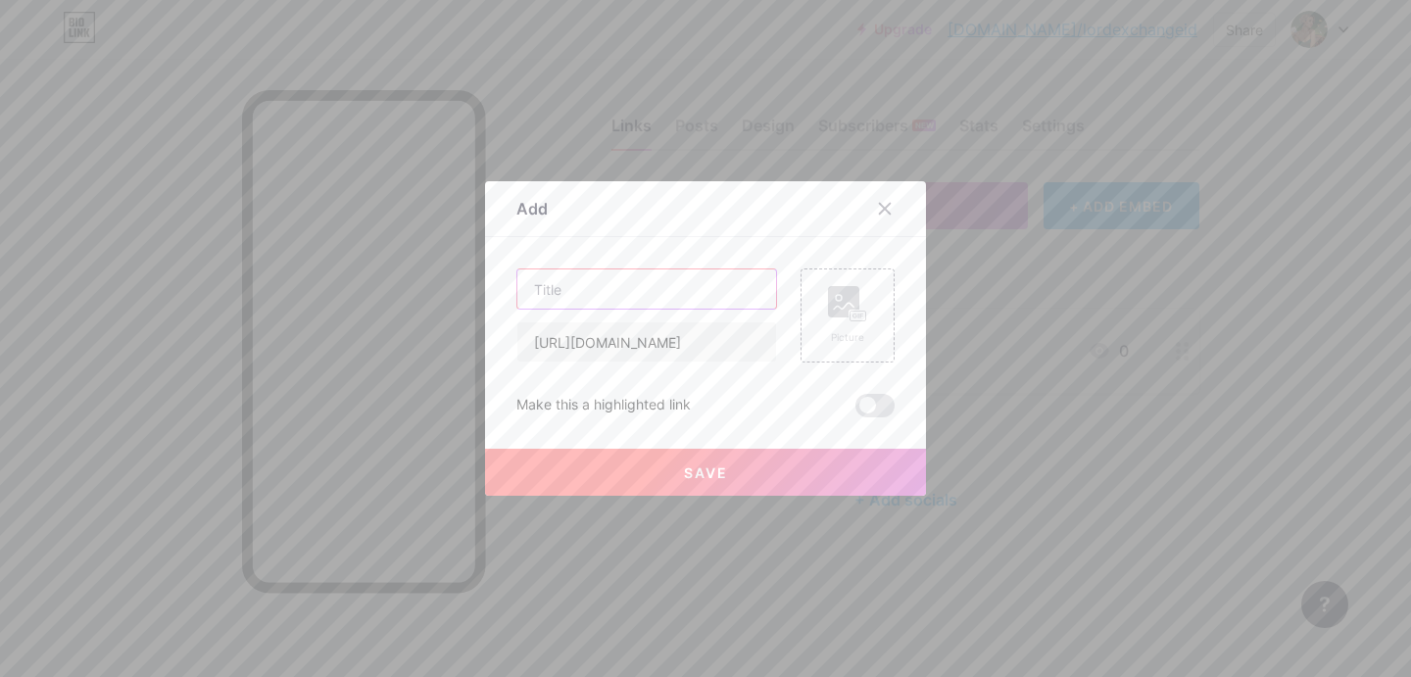
scroll to position [0, 0]
click at [693, 282] on input "text" at bounding box center [646, 288] width 259 height 39
paste input "https://topcricketids.com/lord-exchange-id/"
drag, startPoint x: 645, startPoint y: 288, endPoint x: 1070, endPoint y: 342, distance: 428.6
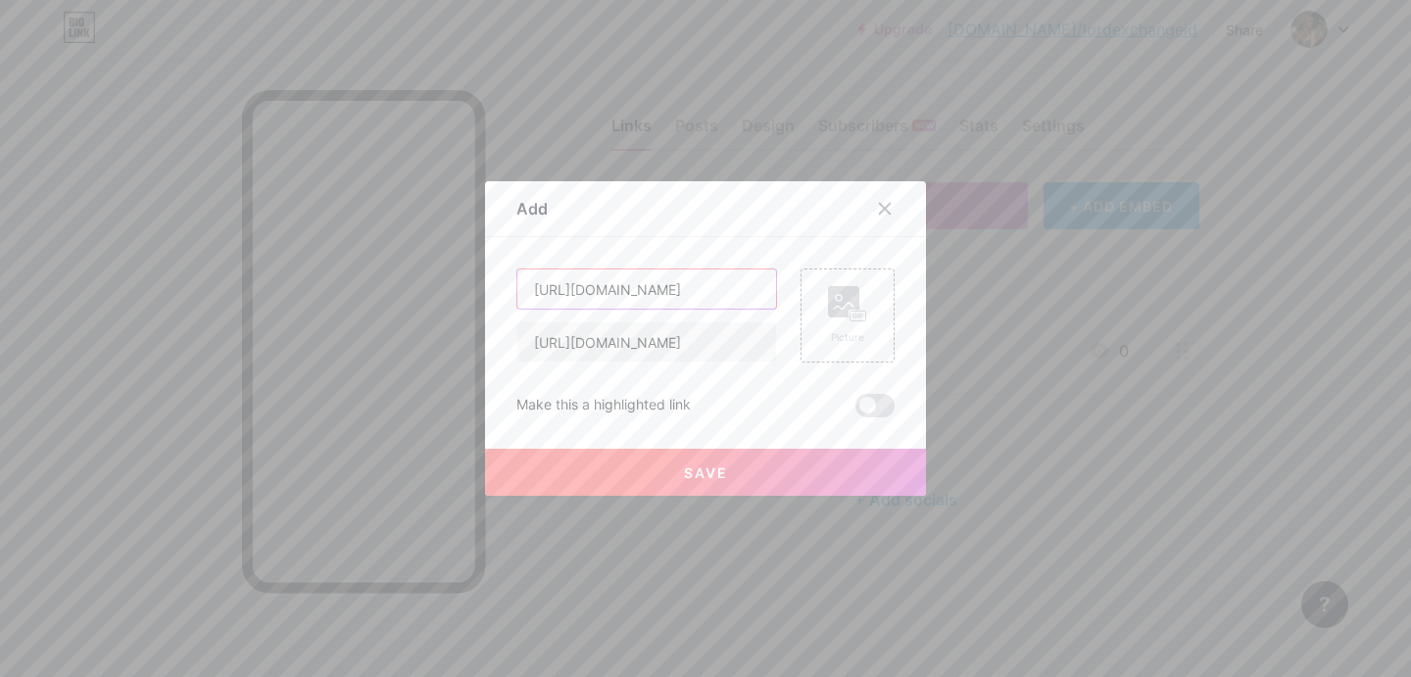
click at [1070, 342] on div "Add Content YouTube Play YouTube video without leaving your page. ADD Vimeo Pla…" at bounding box center [705, 338] width 1411 height 677
type input "https://topcricketids.com/"
drag, startPoint x: 698, startPoint y: 338, endPoint x: 1249, endPoint y: 337, distance: 551.6
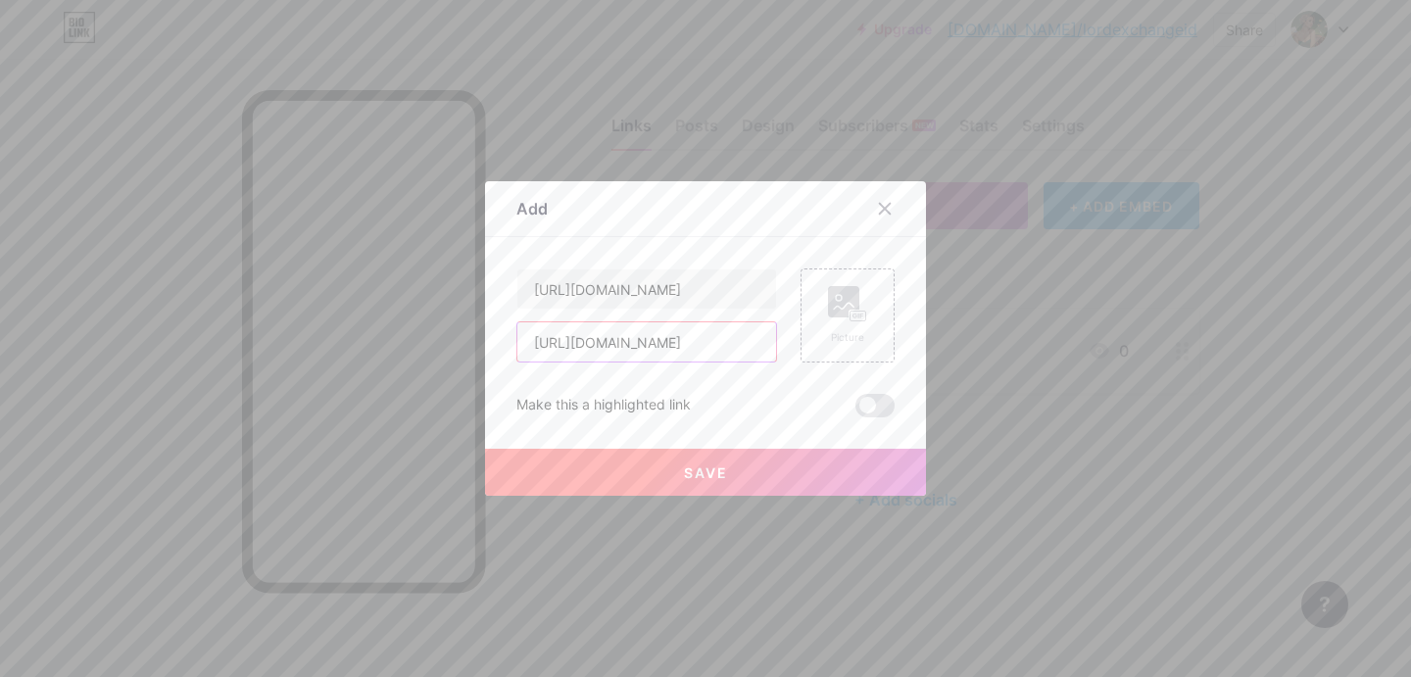
click at [1249, 337] on div "Add Content YouTube Play YouTube video without leaving your page. ADD Vimeo Pla…" at bounding box center [705, 338] width 1411 height 677
type input "https://topcricketids.com"
click at [814, 312] on div "Picture" at bounding box center [848, 315] width 94 height 94
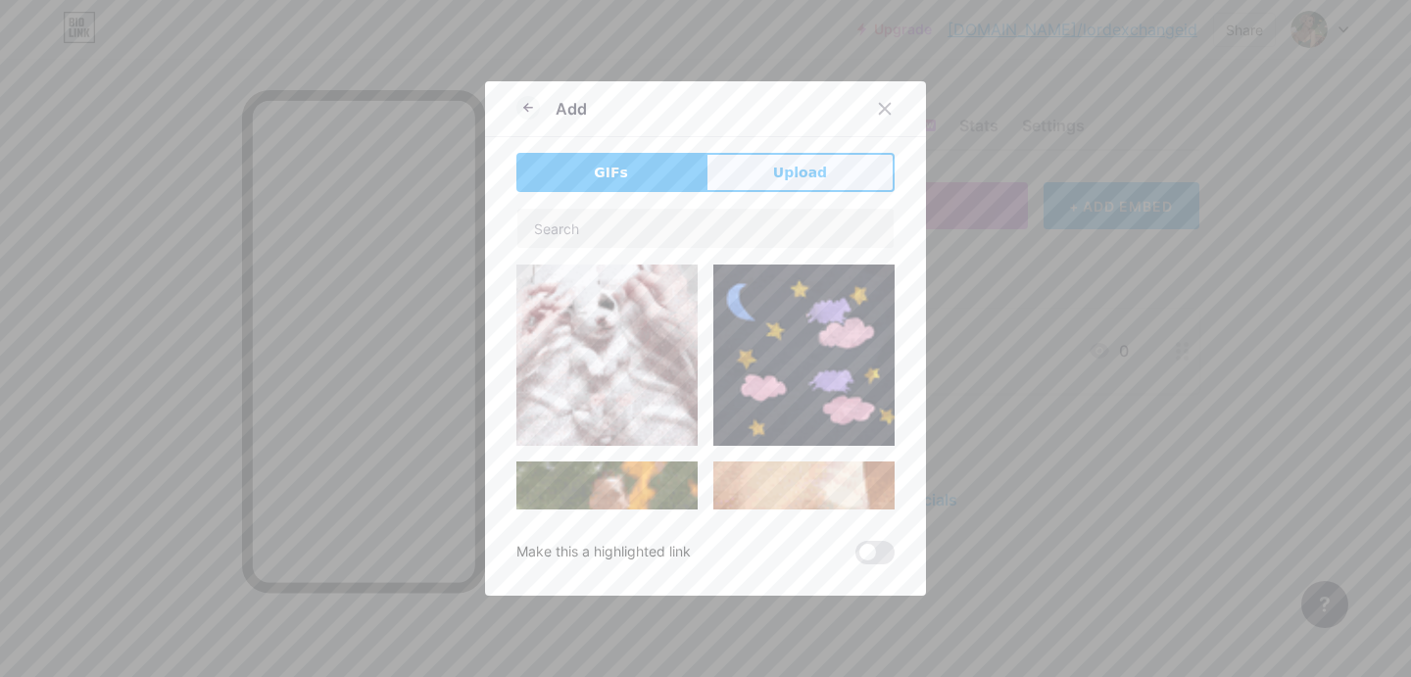
click at [806, 174] on span "Upload" at bounding box center [800, 173] width 54 height 21
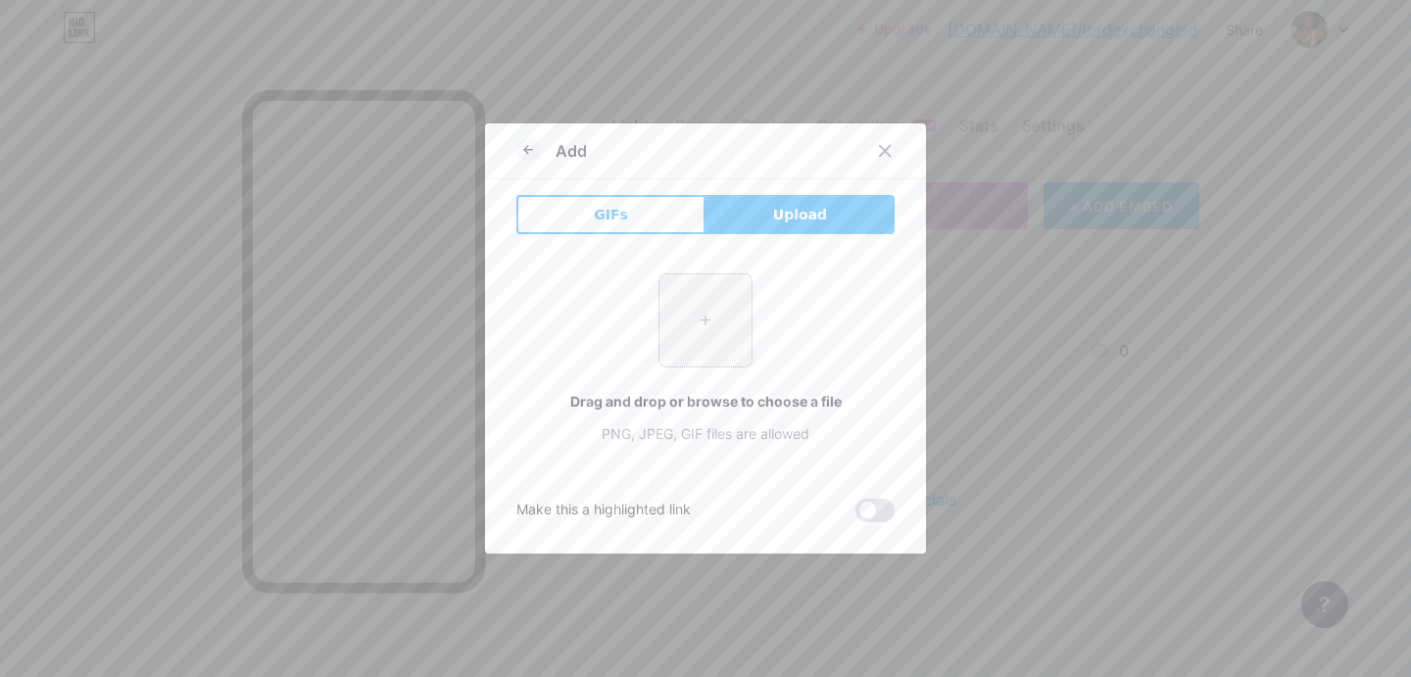
click at [707, 339] on input "file" at bounding box center [705, 320] width 92 height 92
type input "C:\fakepath\Betting Exchange ID - Top Cricket IDs.jpeg"
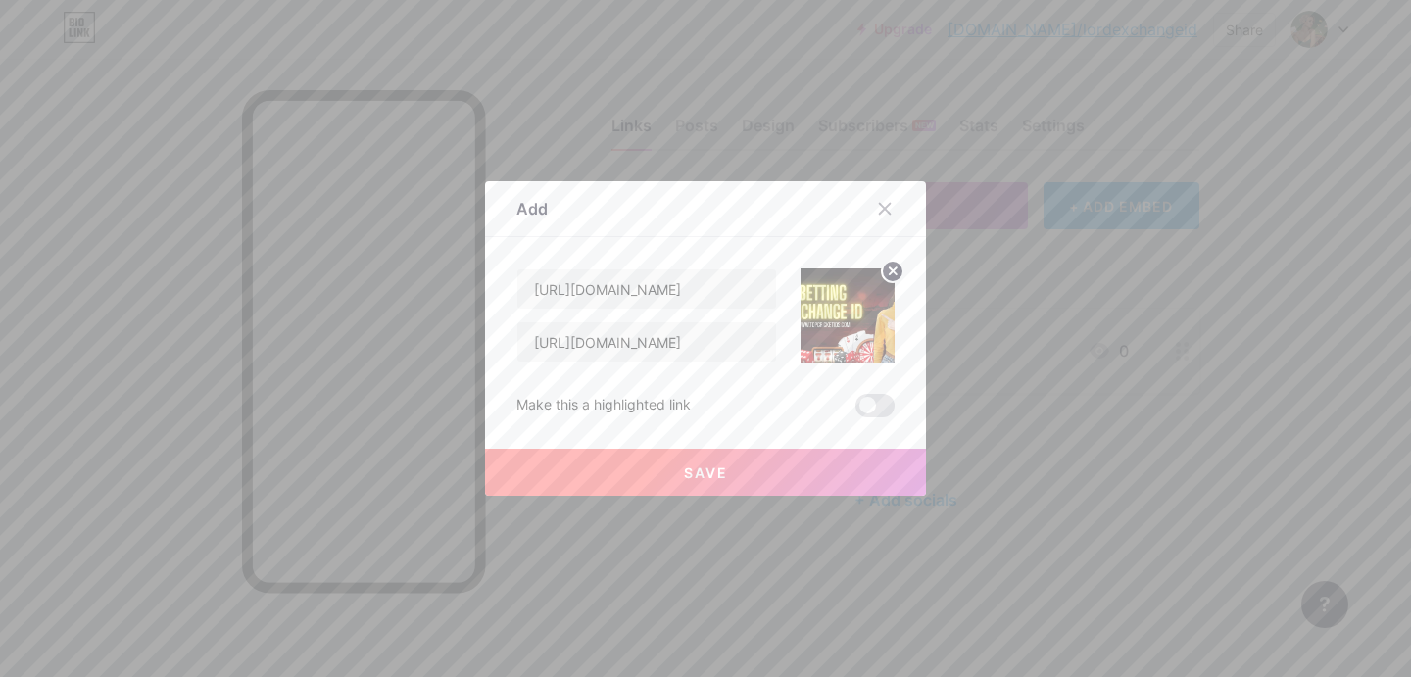
click at [742, 483] on button "Save" at bounding box center [705, 472] width 441 height 47
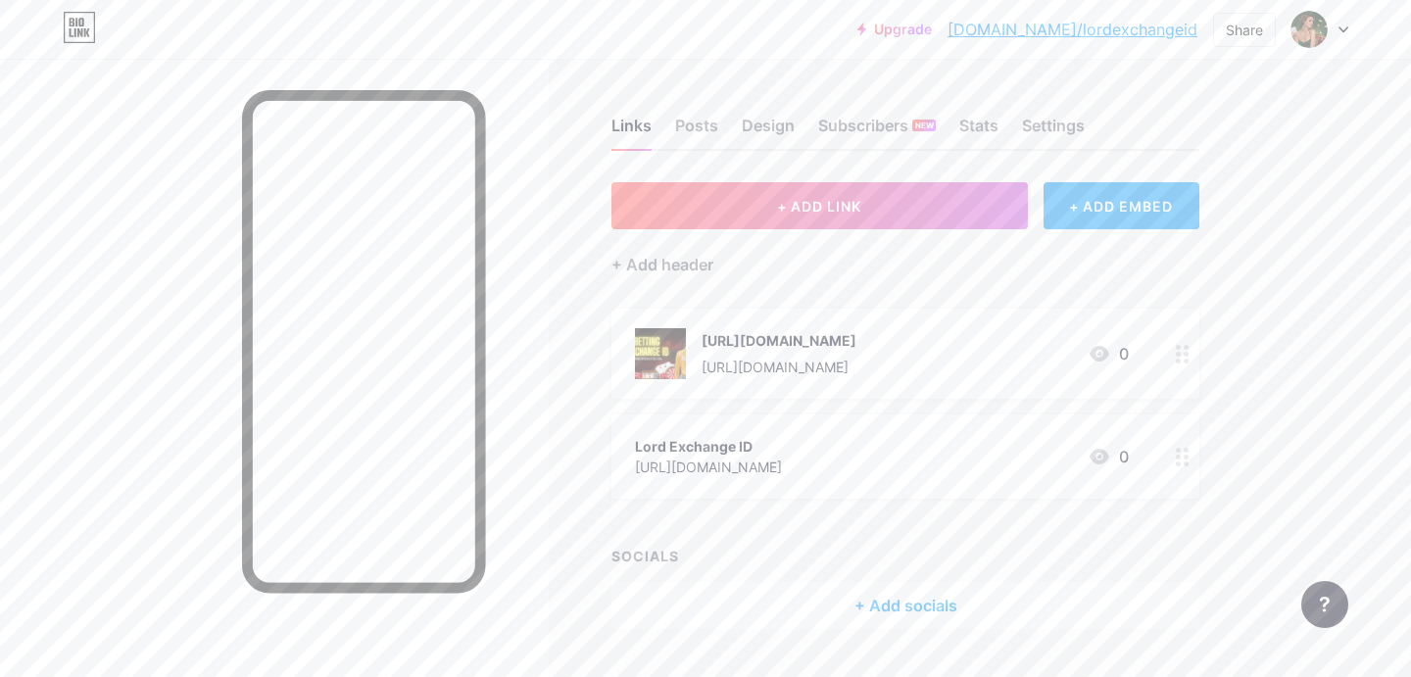
drag, startPoint x: 898, startPoint y: 469, endPoint x: 876, endPoint y: 289, distance: 181.6
click at [877, 289] on div "+ ADD LINK + ADD EMBED + Add header https://topcricketids.com/ https://topcrick…" at bounding box center [905, 405] width 588 height 447
click at [998, 266] on div "+ Add header" at bounding box center [905, 253] width 588 height 48
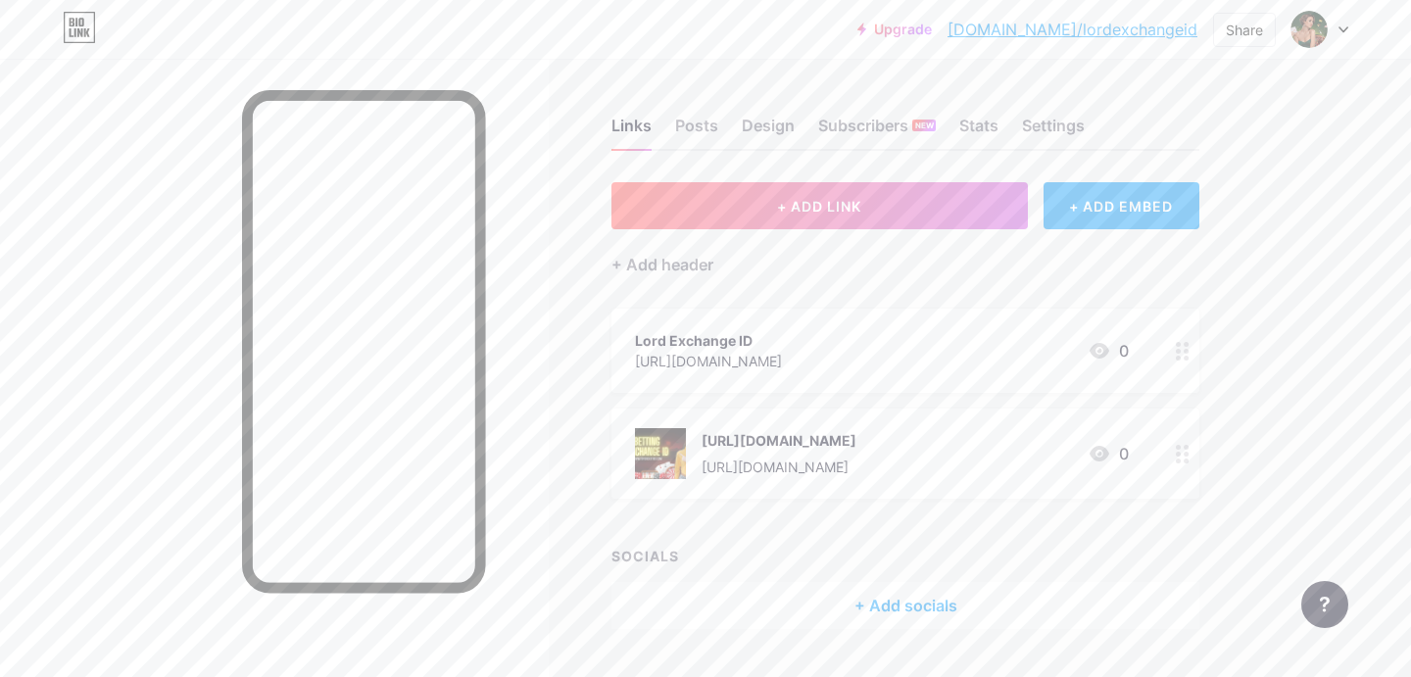
click at [1330, 33] on div at bounding box center [1319, 29] width 57 height 35
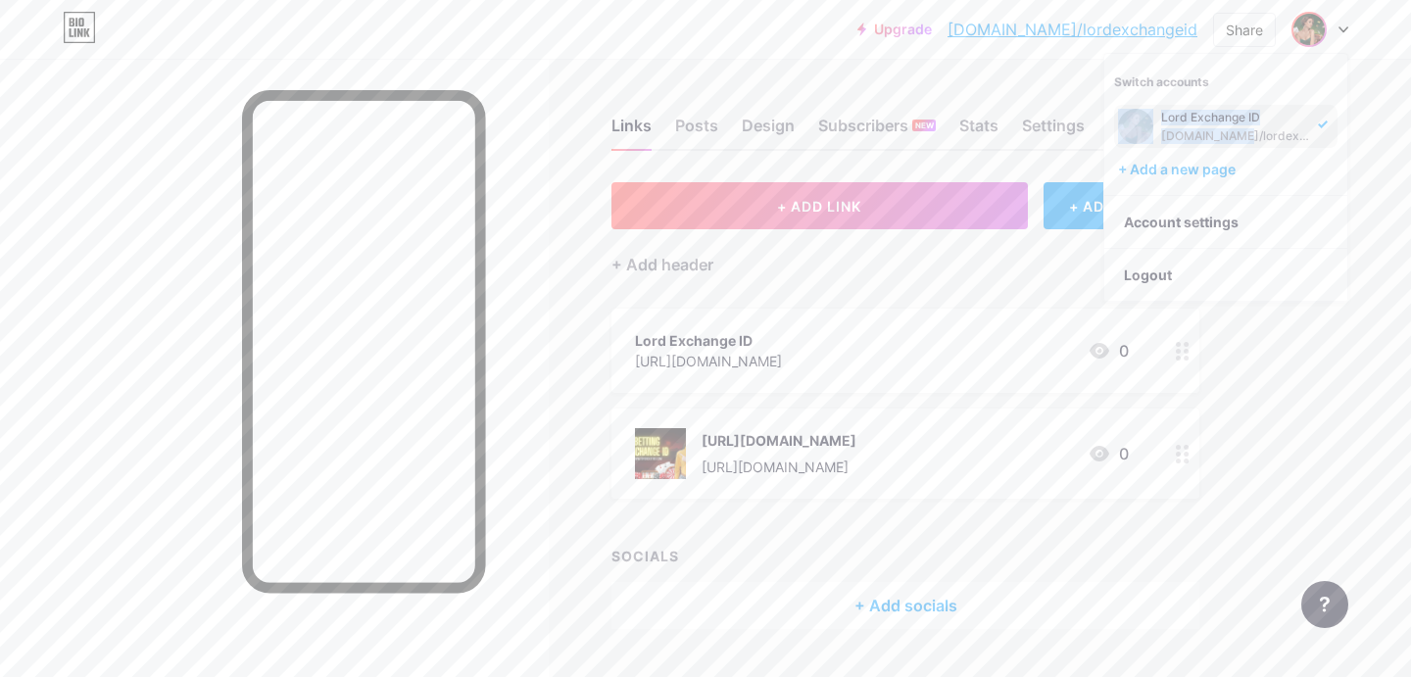
drag, startPoint x: 1219, startPoint y: 132, endPoint x: 1255, endPoint y: 96, distance: 51.3
click at [1255, 94] on div "Lord Exchange ID bio.link/lordexchangeid" at bounding box center [1225, 120] width 223 height 55
click at [1232, 220] on link "Account settings" at bounding box center [1225, 222] width 243 height 53
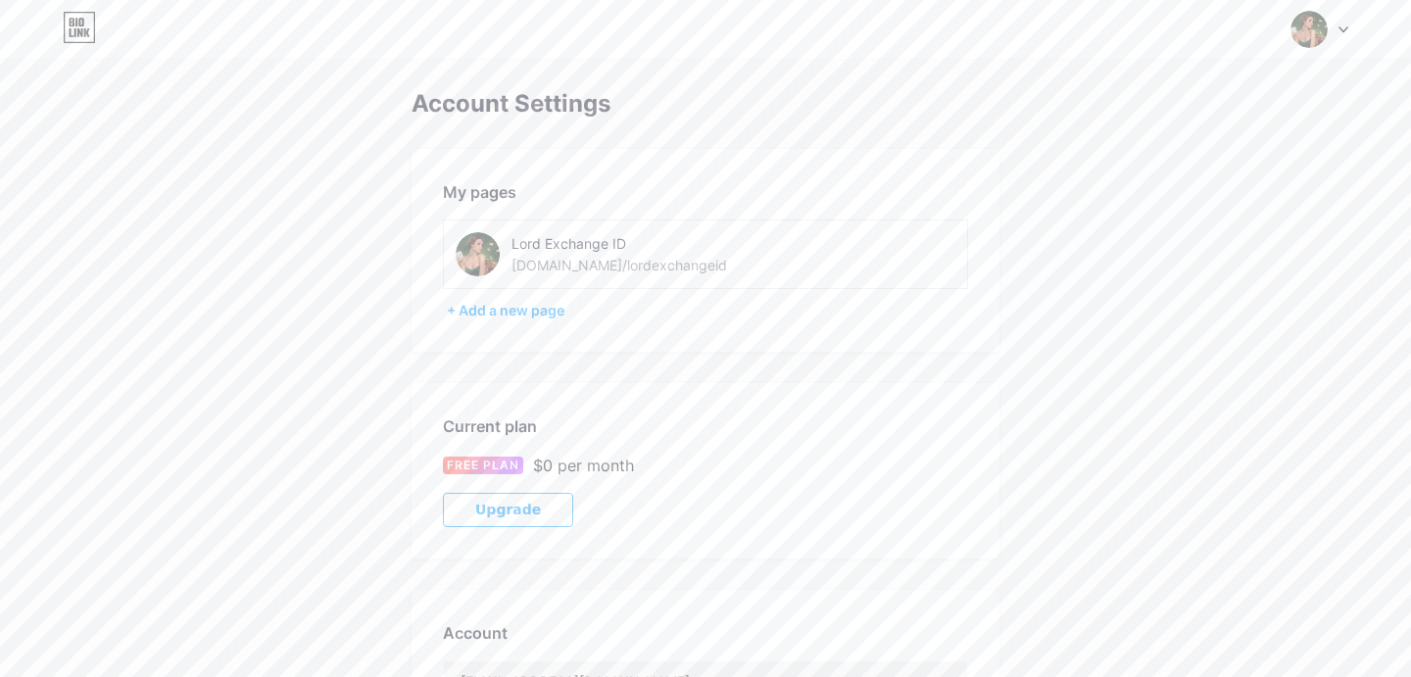
click at [1325, 39] on span at bounding box center [1308, 29] width 37 height 37
click at [1233, 124] on div "Lord Exchange ID bio.link/lordexchangeid" at bounding box center [1236, 126] width 151 height 35
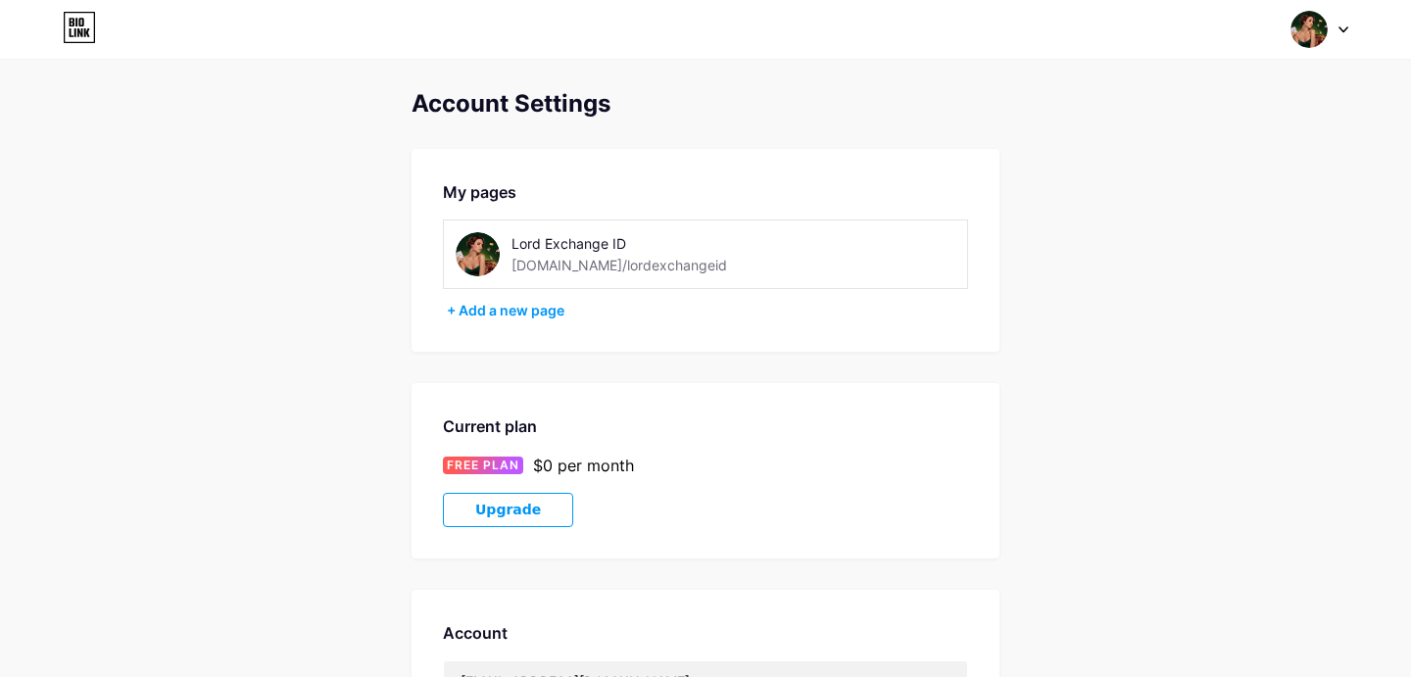
click at [561, 258] on div "[DOMAIN_NAME]/lordexchangeid" at bounding box center [619, 265] width 216 height 21
click at [588, 258] on div "bio.link/lordexchangeid" at bounding box center [619, 265] width 216 height 21
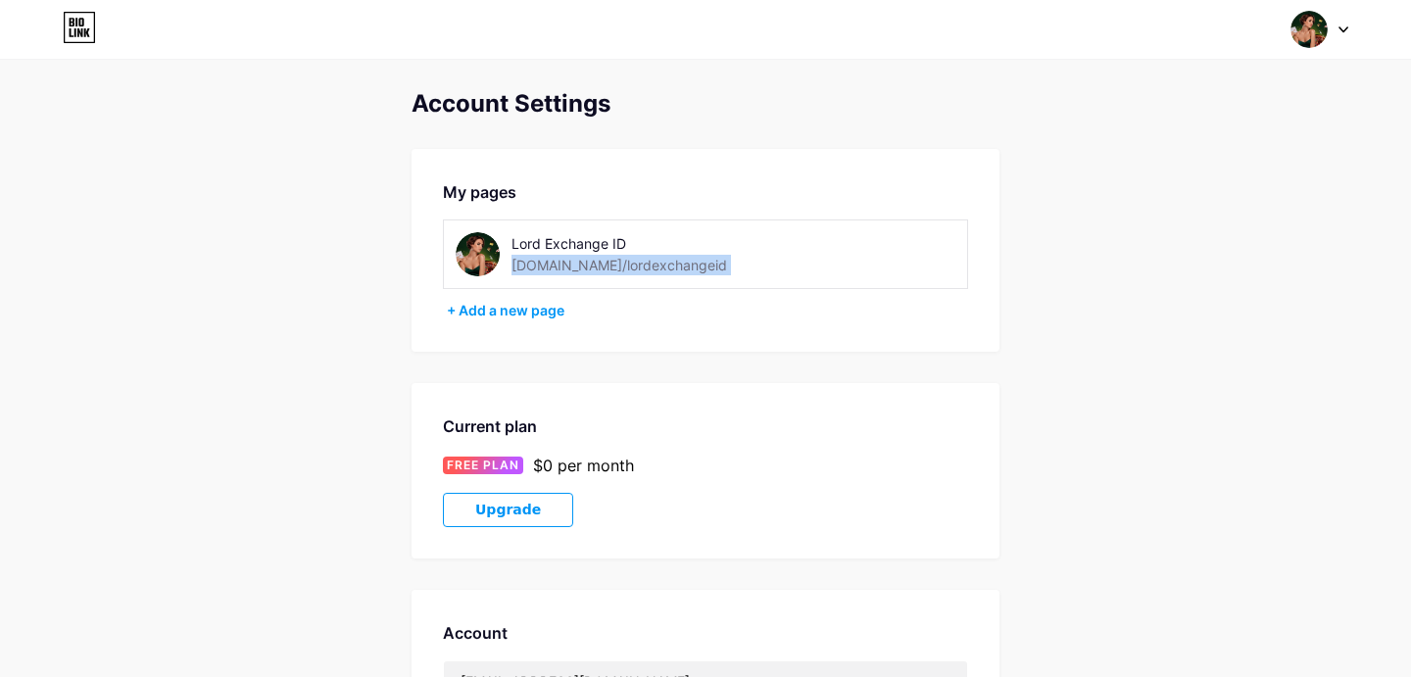
copy div "bio.link/lordexchangeid"
click at [1335, 39] on div at bounding box center [1319, 29] width 57 height 35
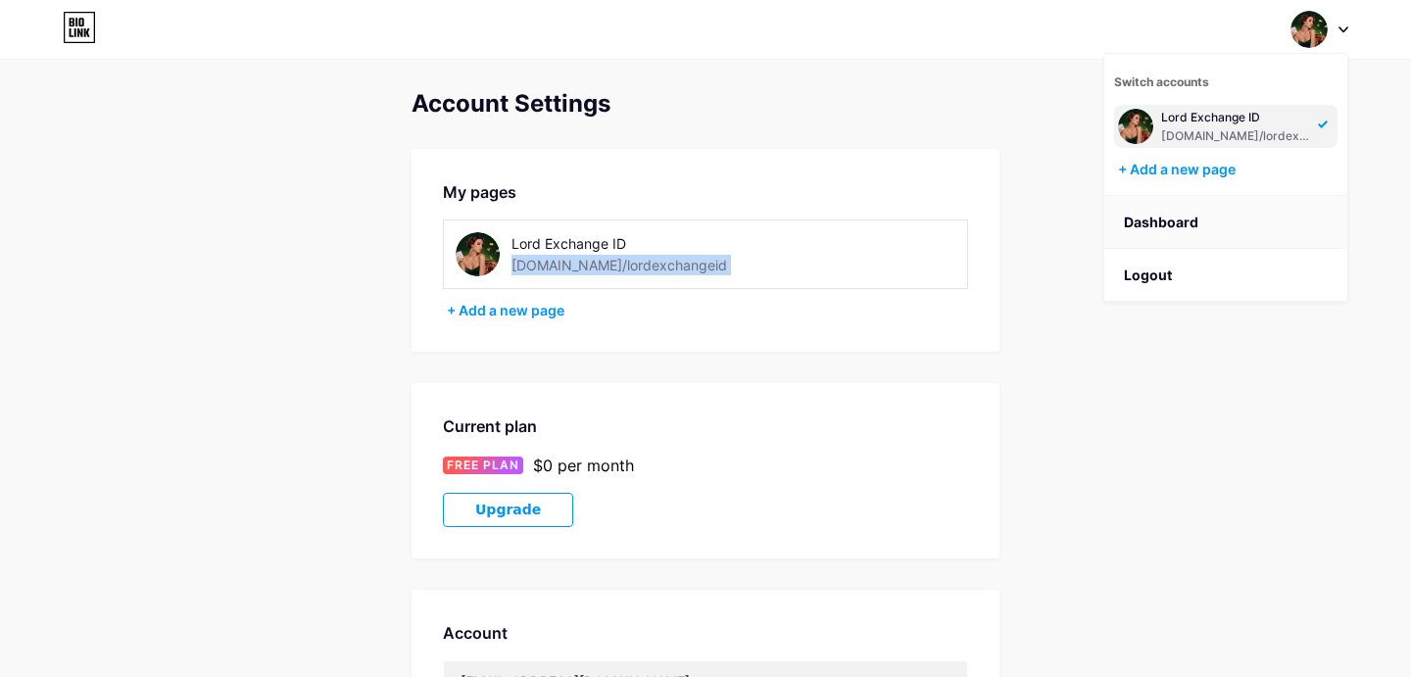
click at [1174, 235] on link "Dashboard" at bounding box center [1225, 222] width 243 height 53
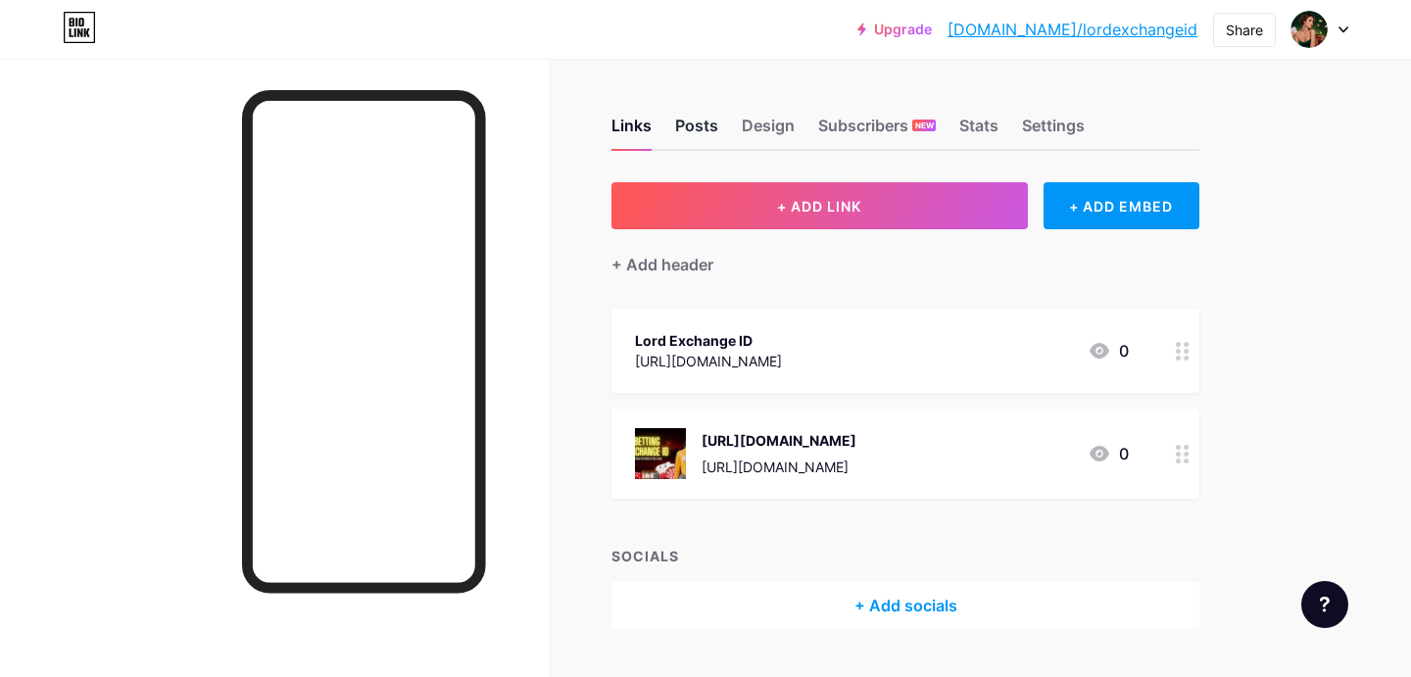
click at [686, 127] on div "Posts" at bounding box center [696, 131] width 43 height 35
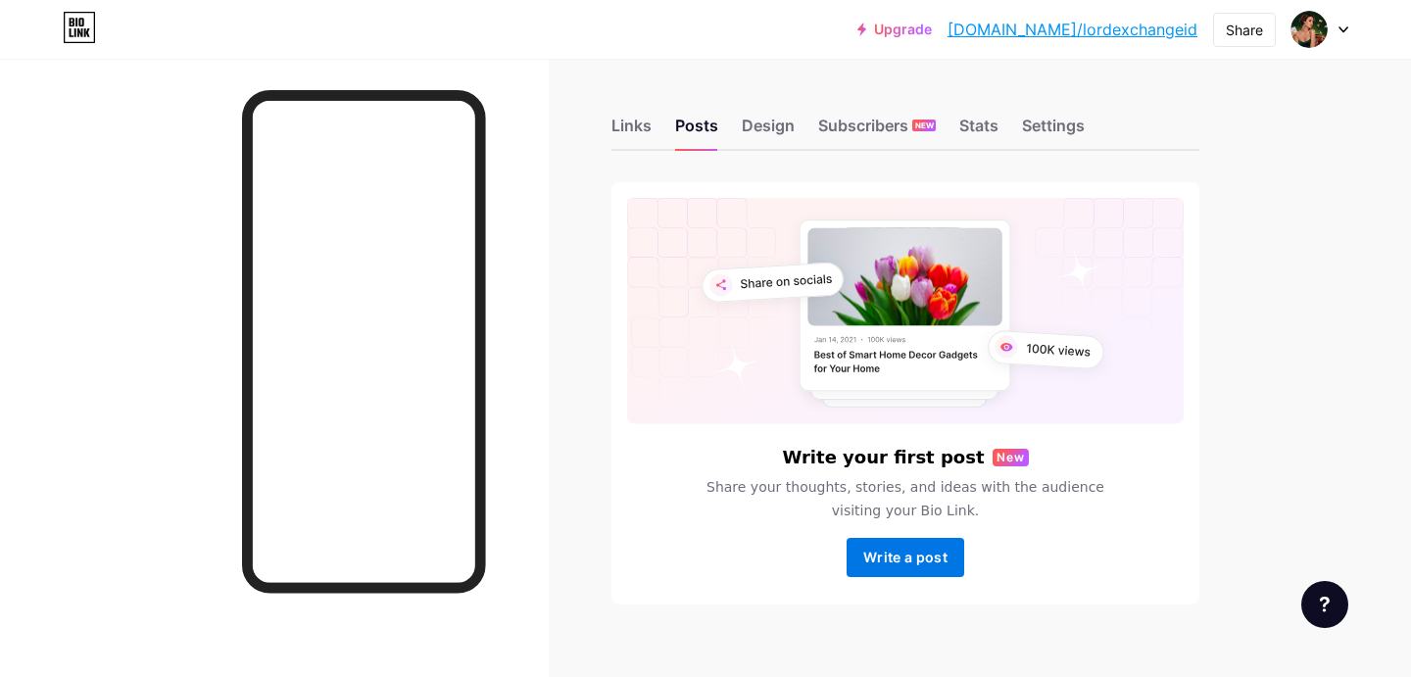
click at [898, 551] on span "Write a post" at bounding box center [905, 557] width 84 height 17
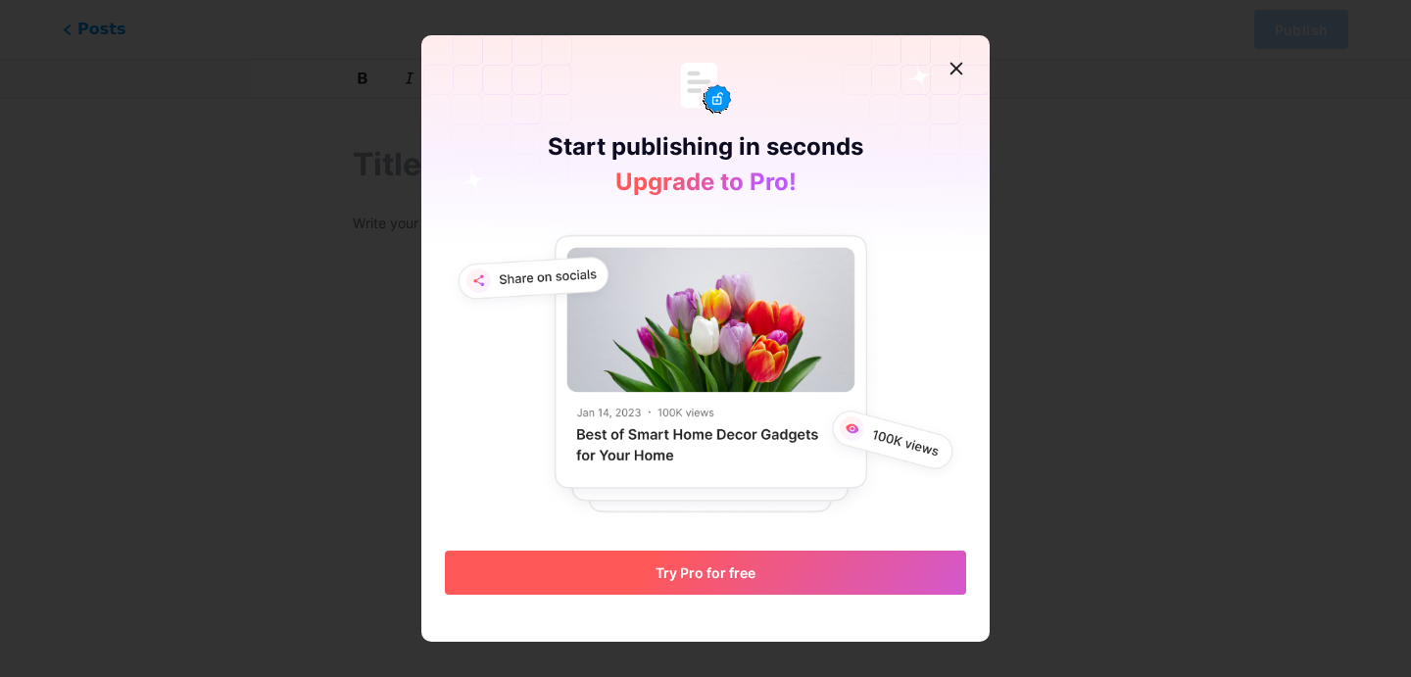
click at [717, 575] on span "Try Pro for free" at bounding box center [705, 572] width 100 height 17
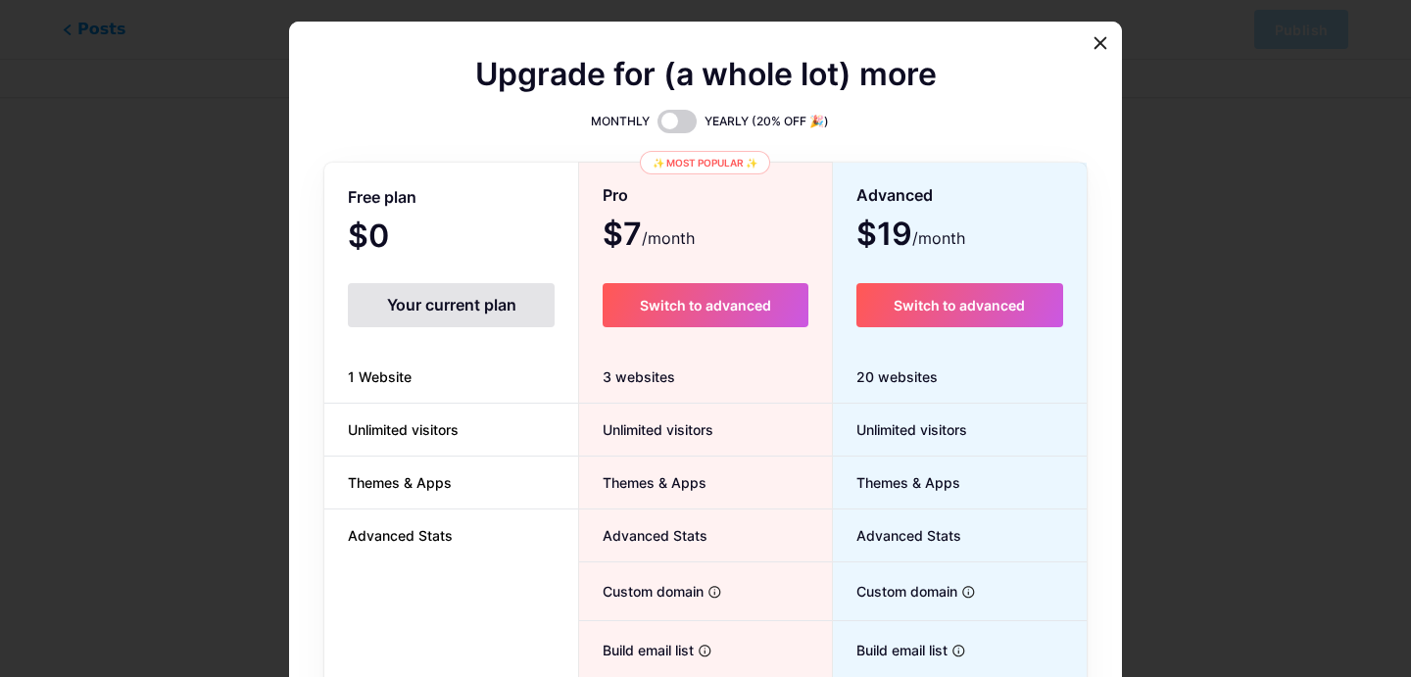
click at [460, 283] on div "Your current plan" at bounding box center [451, 305] width 207 height 44
click at [469, 300] on div "Your current plan" at bounding box center [451, 305] width 207 height 44
click at [1098, 41] on icon at bounding box center [1100, 42] width 11 height 11
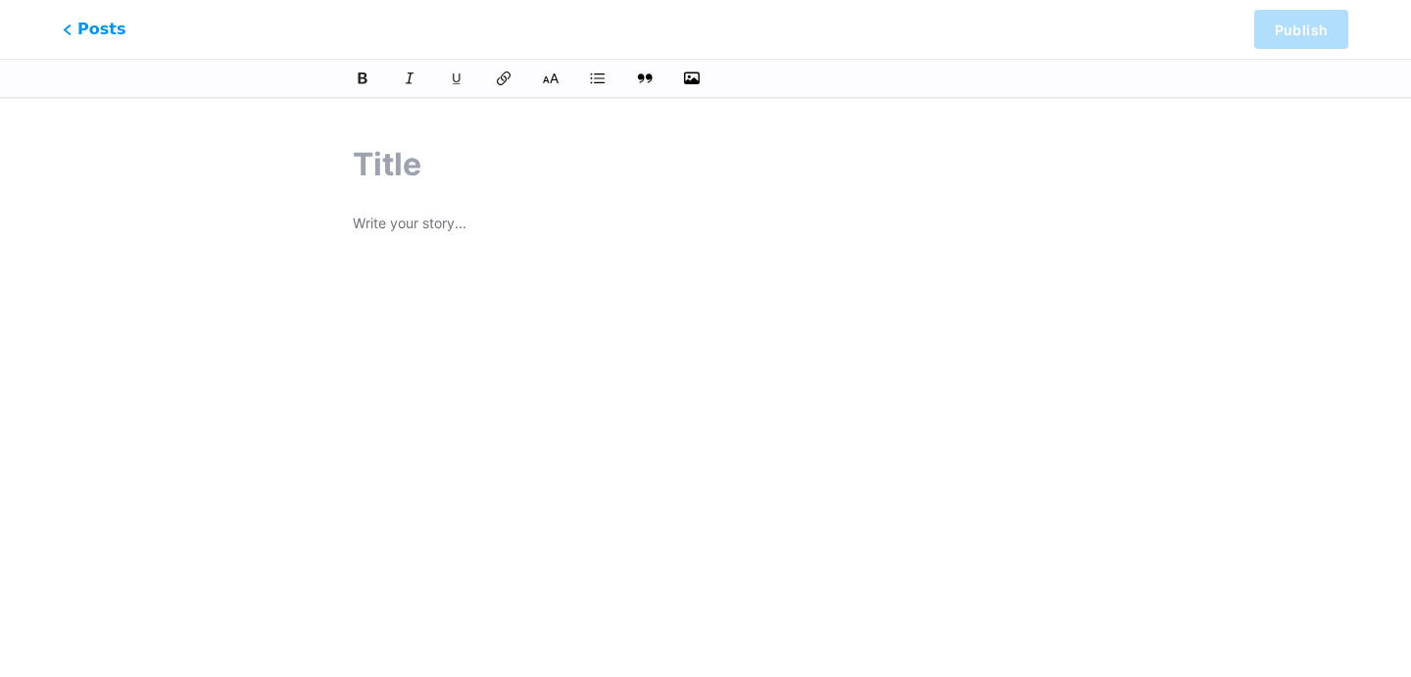
click at [408, 164] on input "text" at bounding box center [705, 164] width 705 height 47
